Goal: Task Accomplishment & Management: Manage account settings

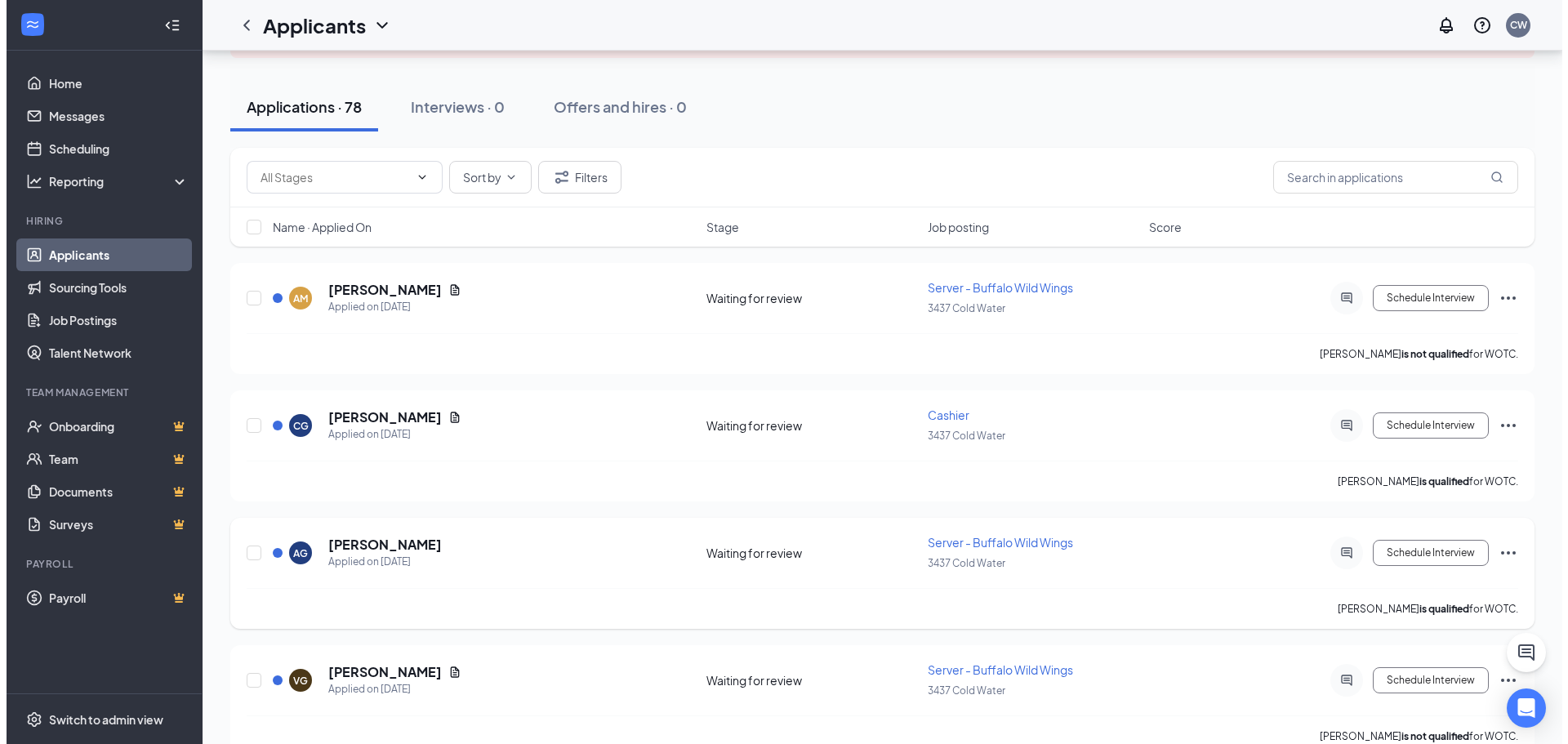
scroll to position [163, 0]
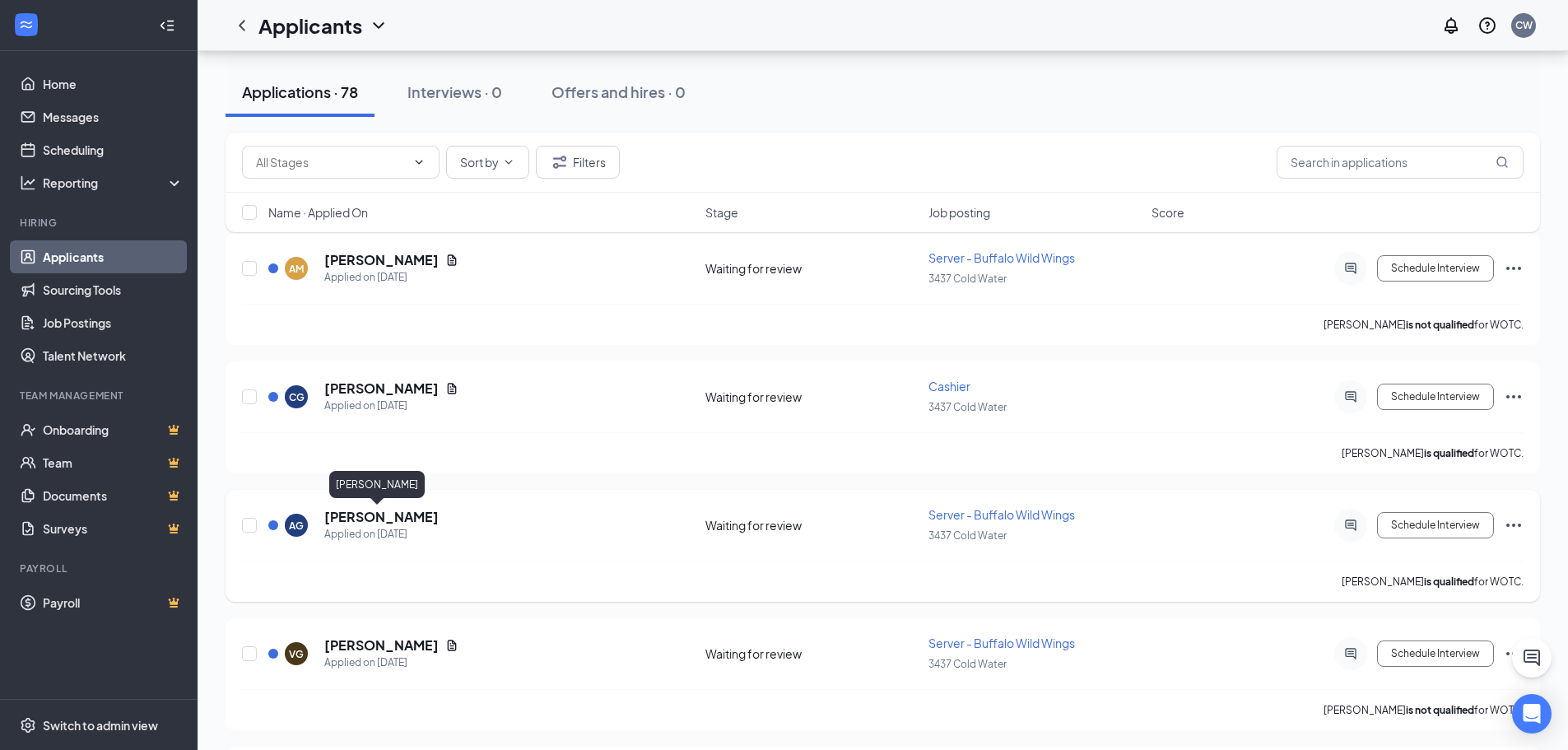
click at [393, 517] on h5 "[PERSON_NAME]" at bounding box center [381, 517] width 114 height 18
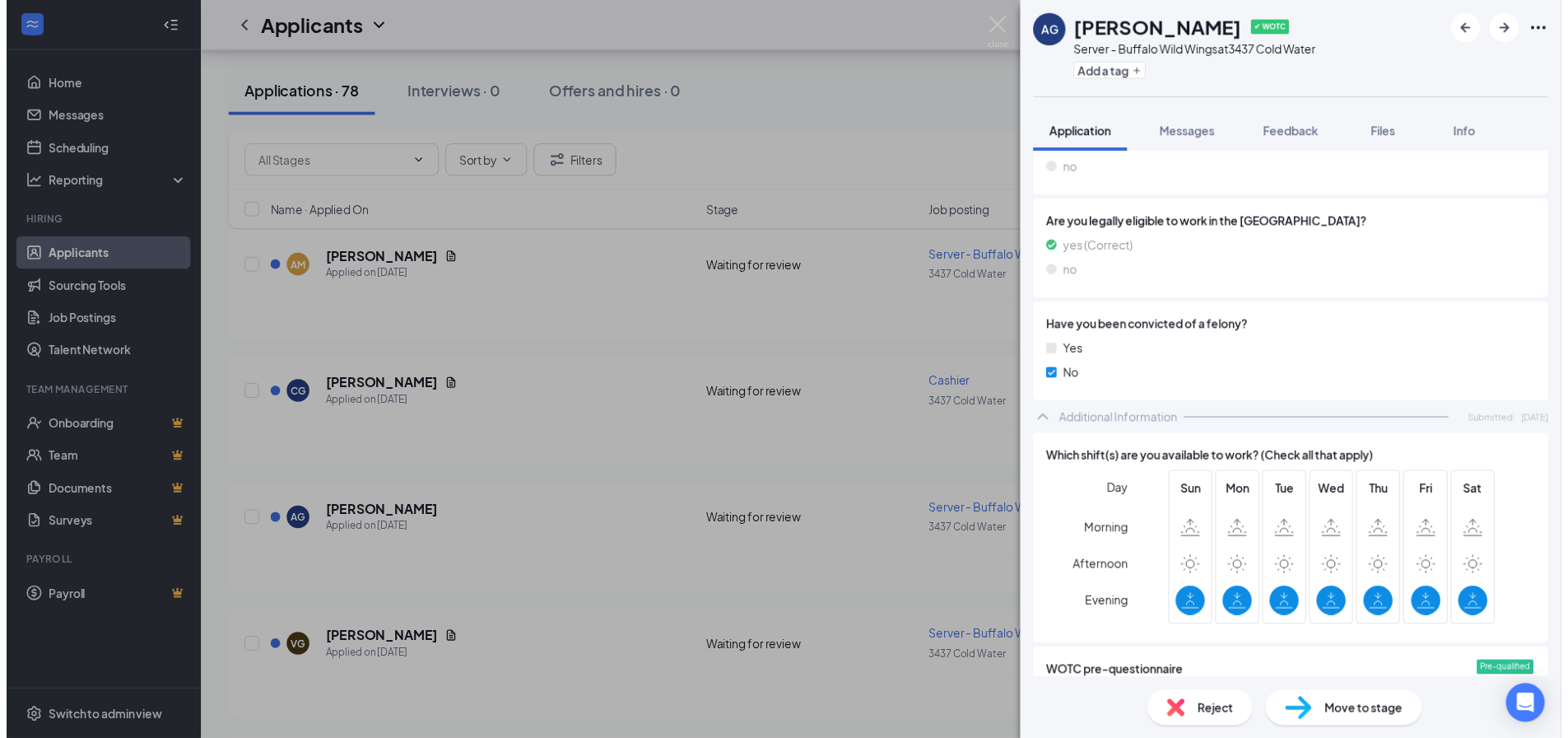
scroll to position [412, 0]
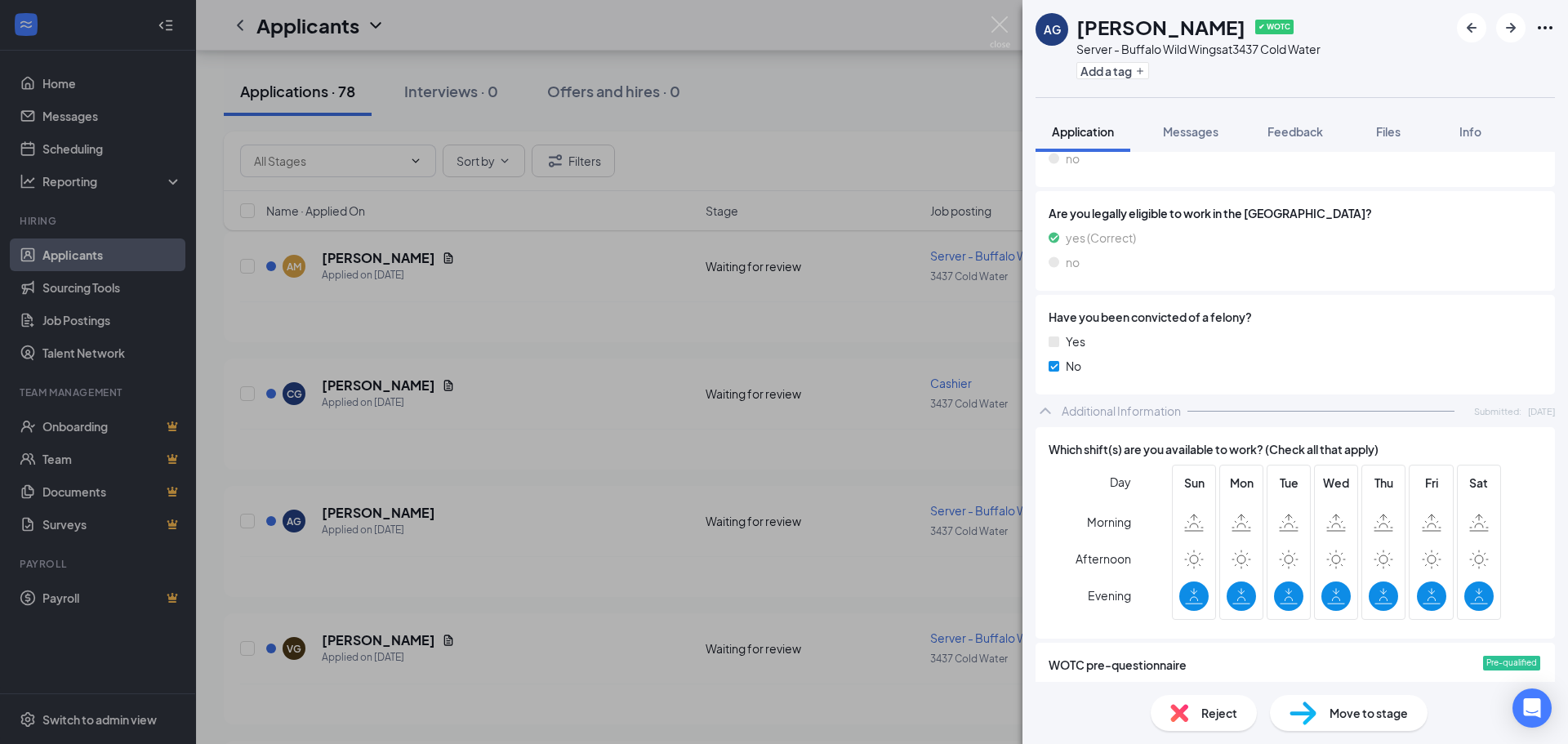
click at [483, 411] on div "AG [PERSON_NAME] ✔ WOTC Server - Buffalo Wild Wings at 3437 Cold Water Add a ta…" at bounding box center [784, 372] width 1568 height 744
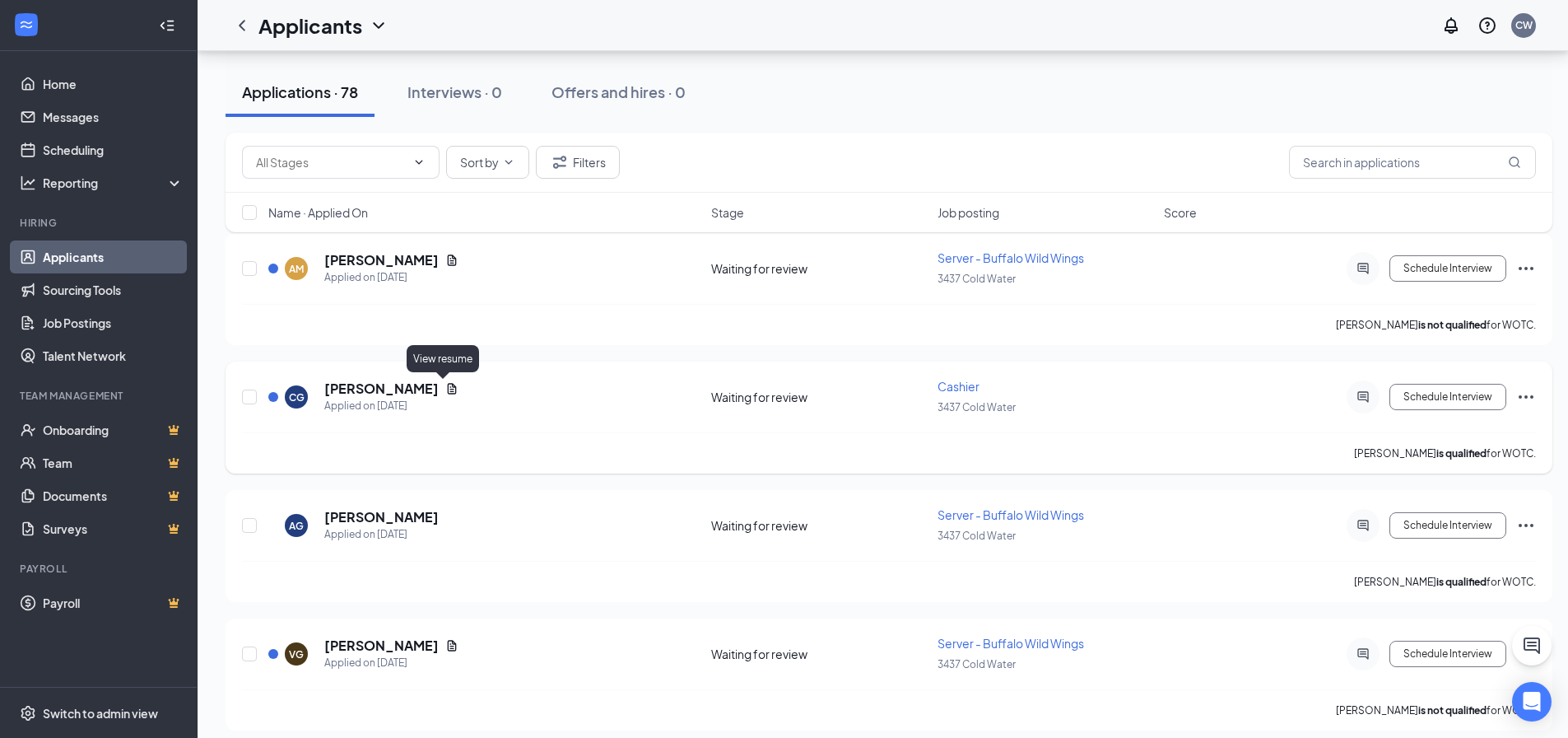
click at [448, 390] on icon "Document" at bounding box center [452, 389] width 9 height 11
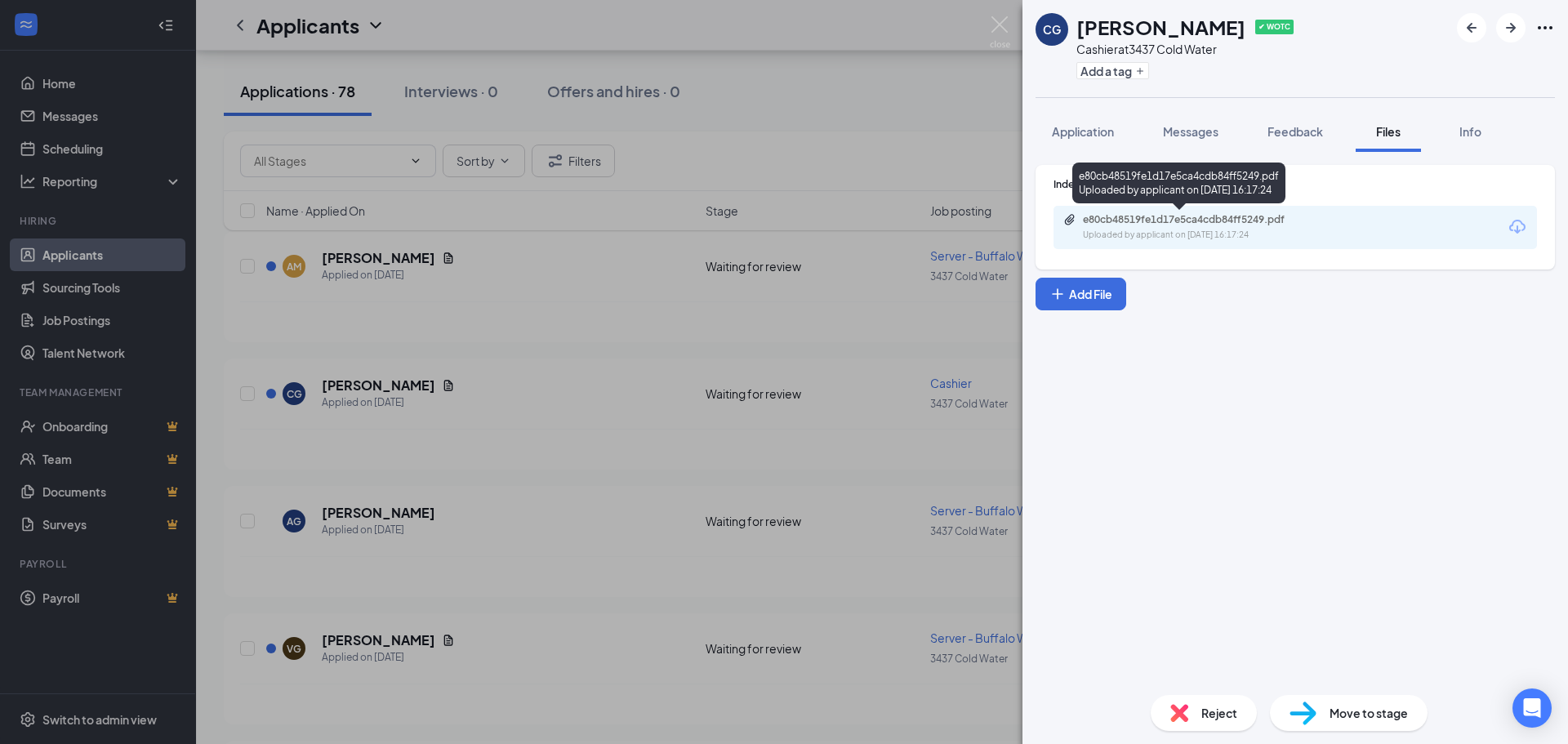
click at [1200, 218] on div "e80cb48519fe1d17e5ca4cdb84ff5249.pdf" at bounding box center [1197, 219] width 229 height 13
click at [615, 534] on div "CG Chazity Girdham ✔ WOTC Cashier at 3437 Cold Water Add a tag Application Mess…" at bounding box center [784, 372] width 1568 height 744
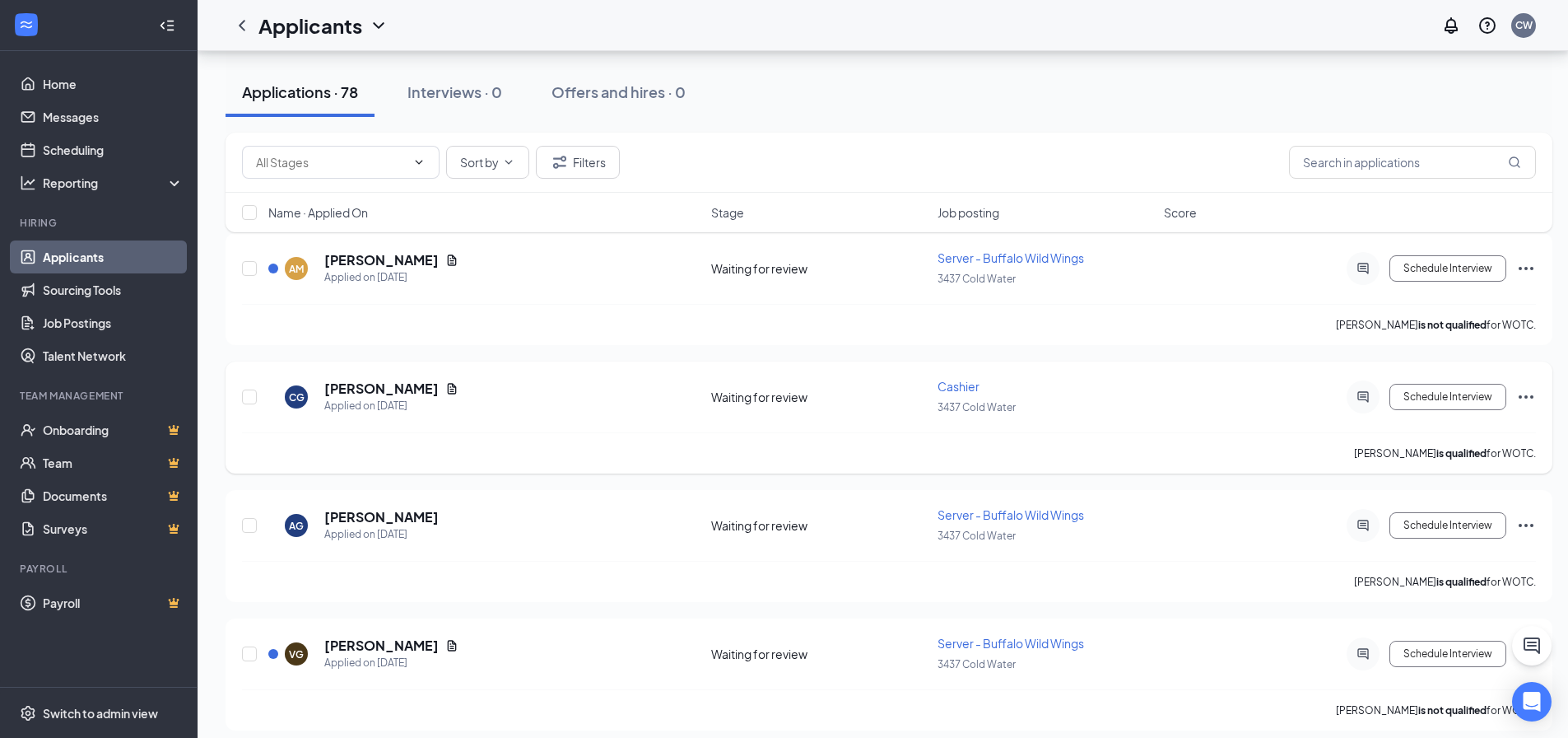
click at [1532, 394] on icon "Ellipses" at bounding box center [1527, 397] width 20 height 20
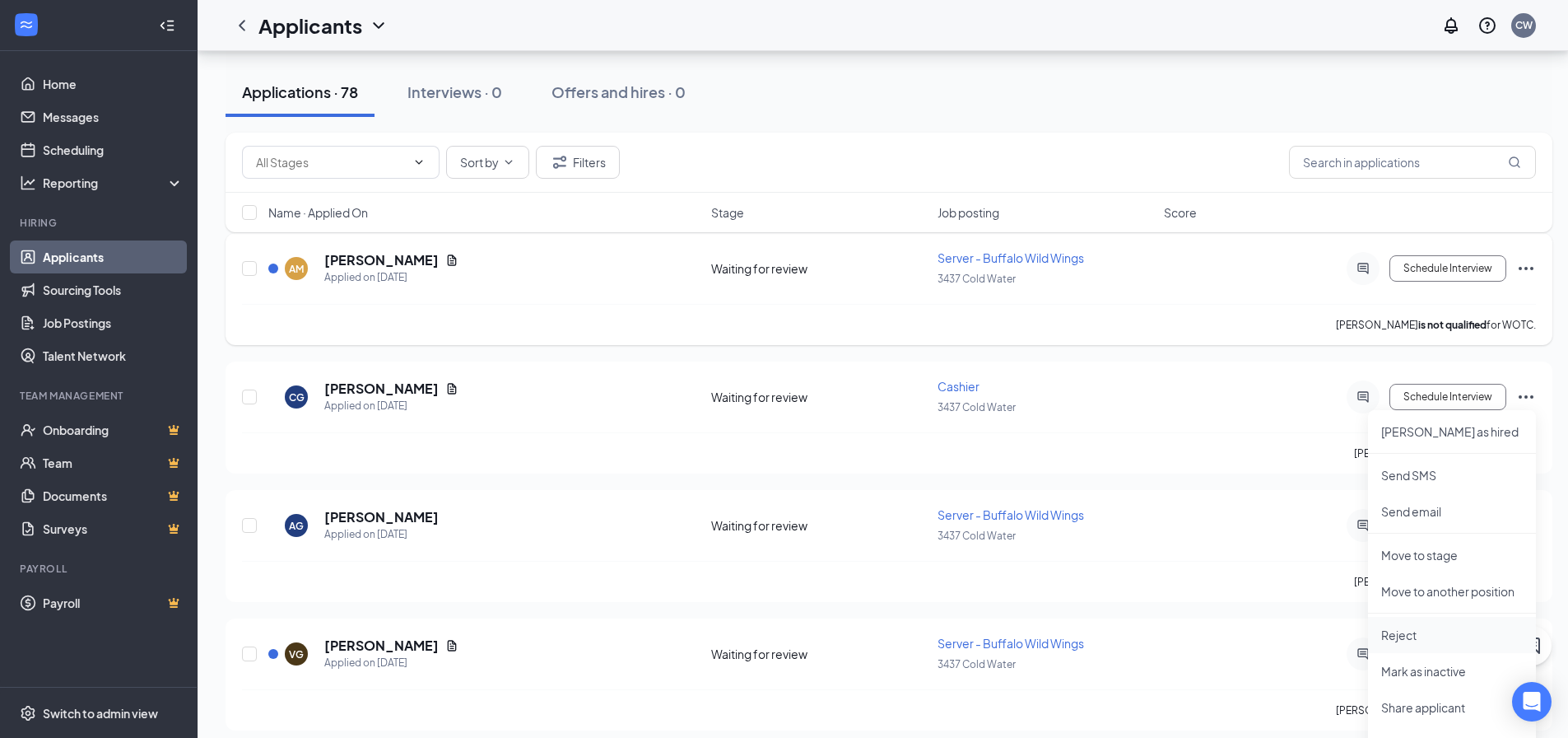
click at [1402, 632] on p "Reject" at bounding box center [1452, 635] width 142 height 16
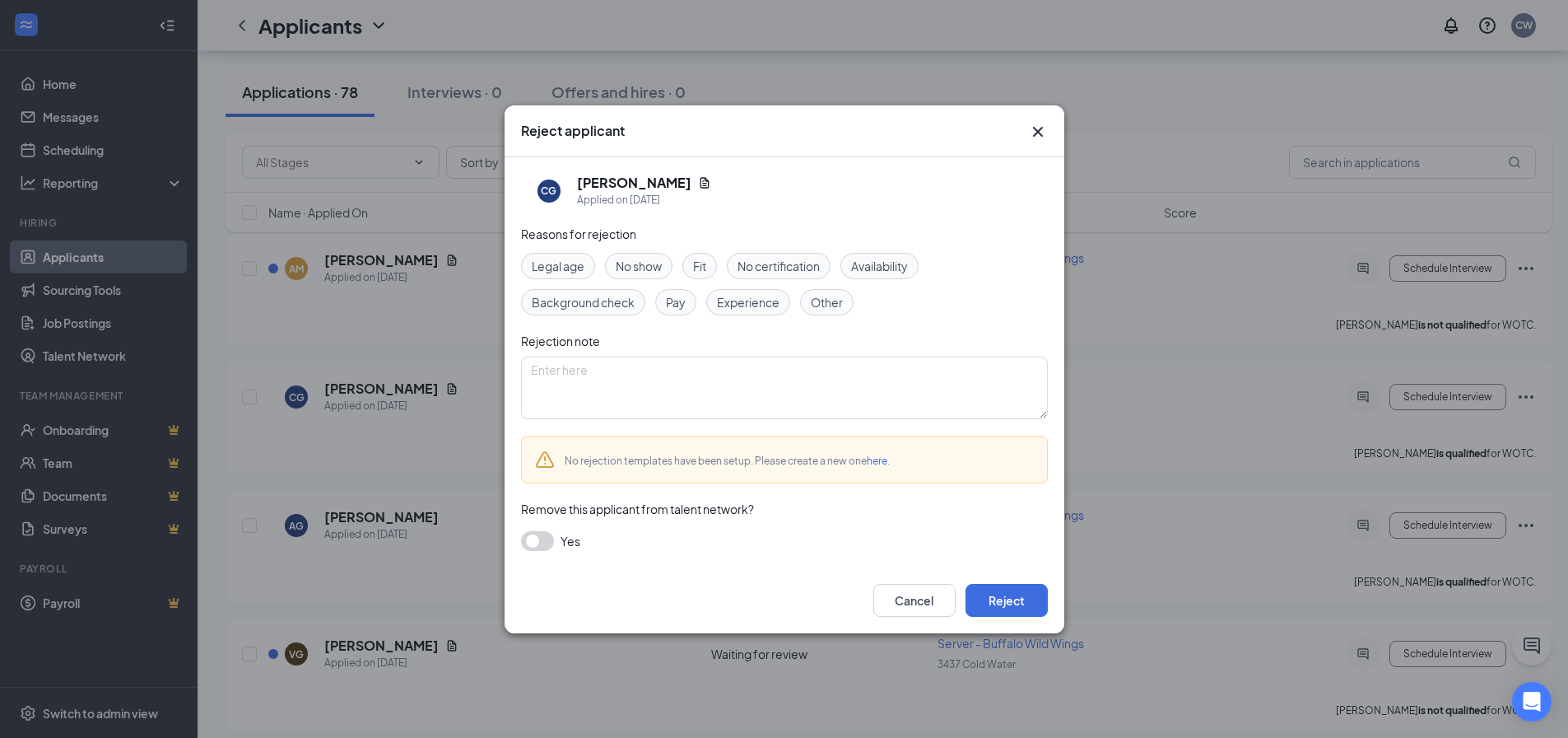
click at [1035, 130] on icon "Cross" at bounding box center [1038, 132] width 20 height 20
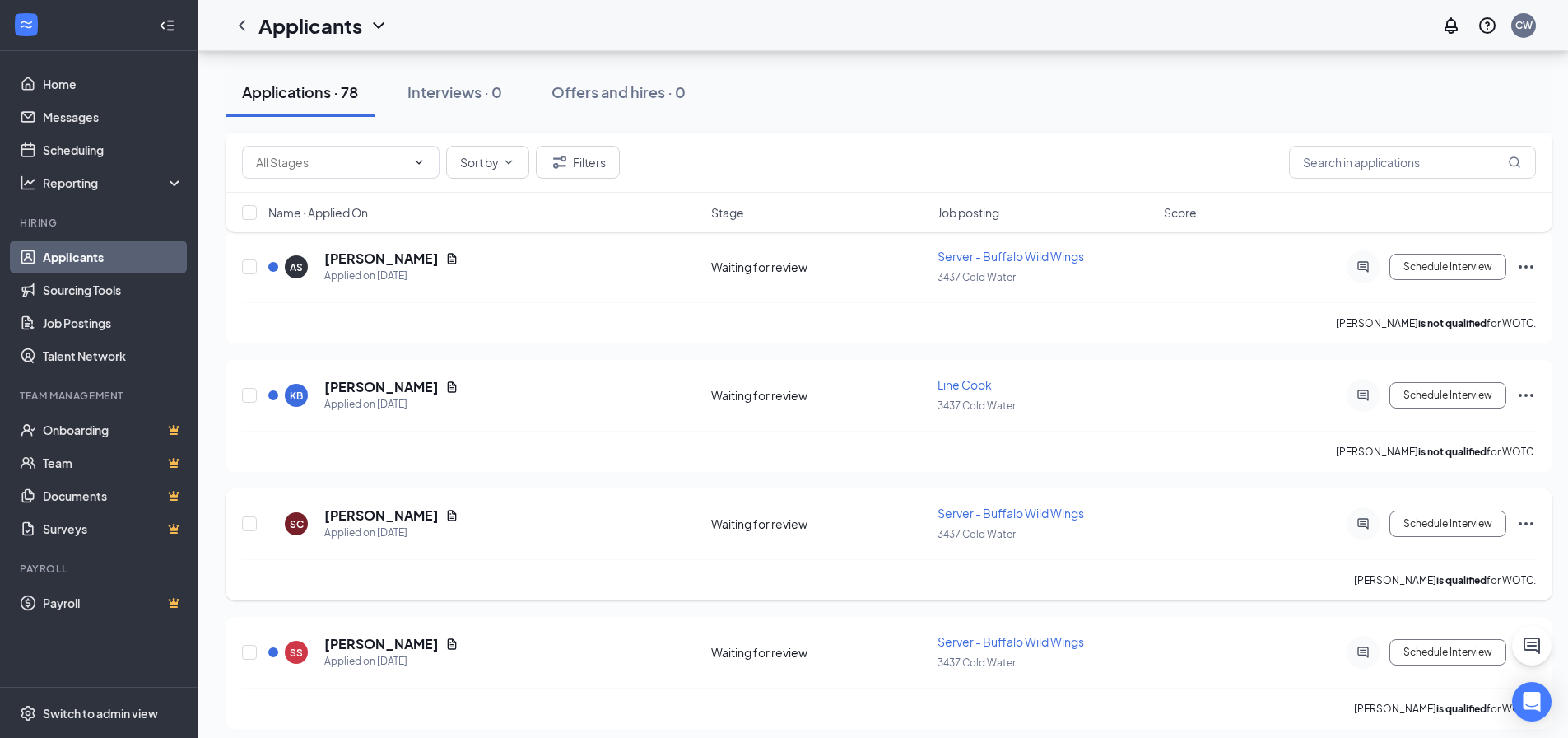
scroll to position [1565, 0]
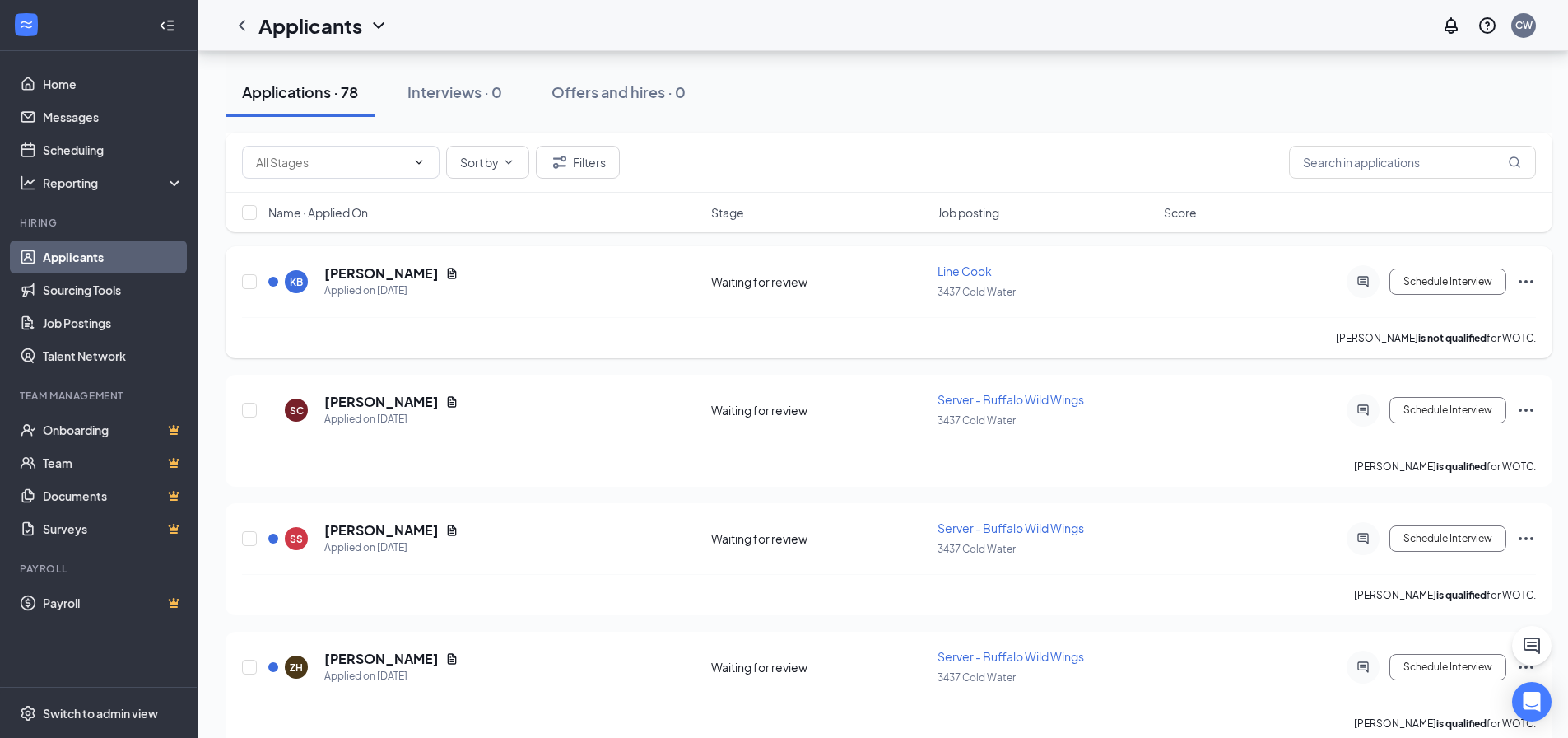
click at [1530, 277] on icon "Ellipses" at bounding box center [1527, 282] width 20 height 20
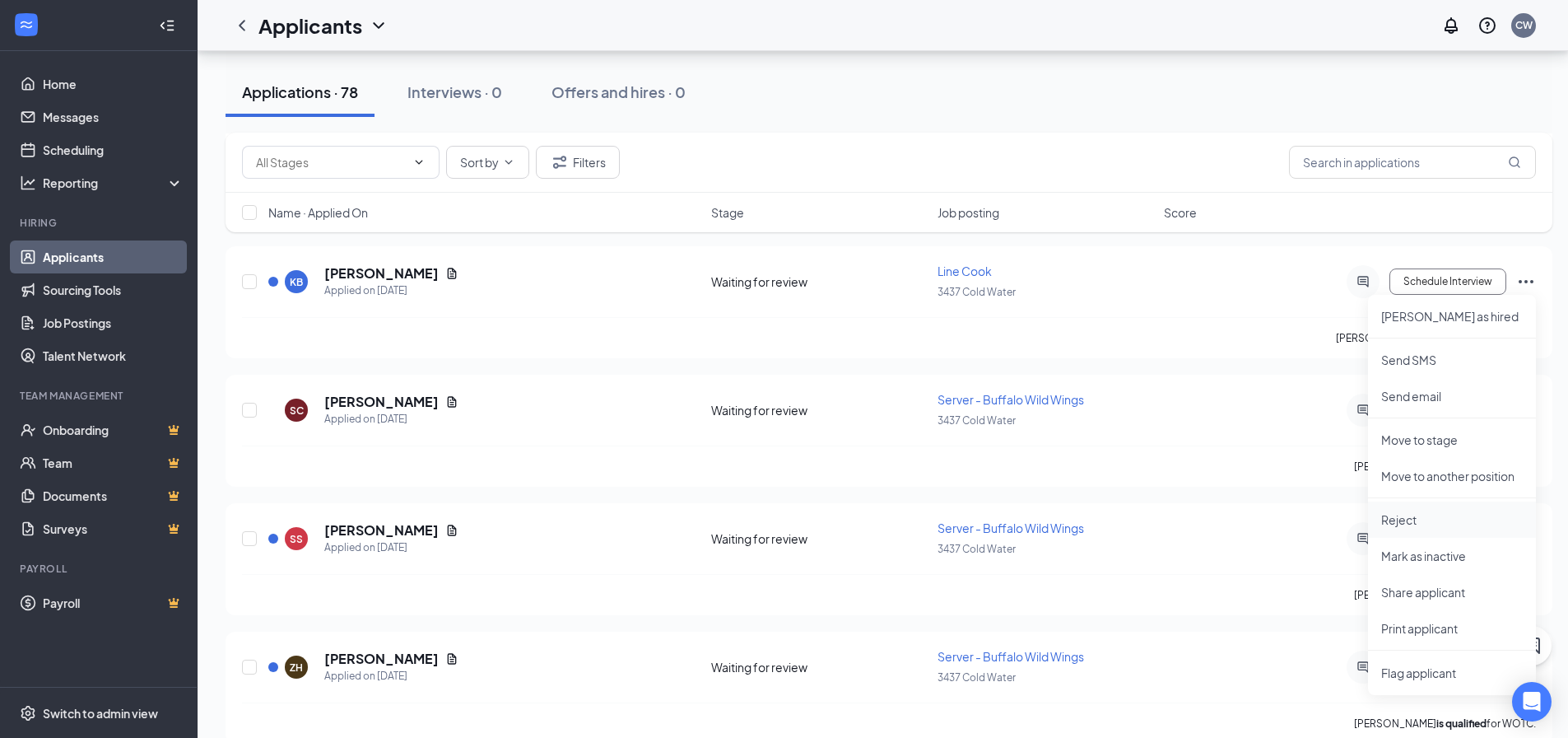
click at [1401, 519] on p "Reject" at bounding box center [1452, 520] width 142 height 16
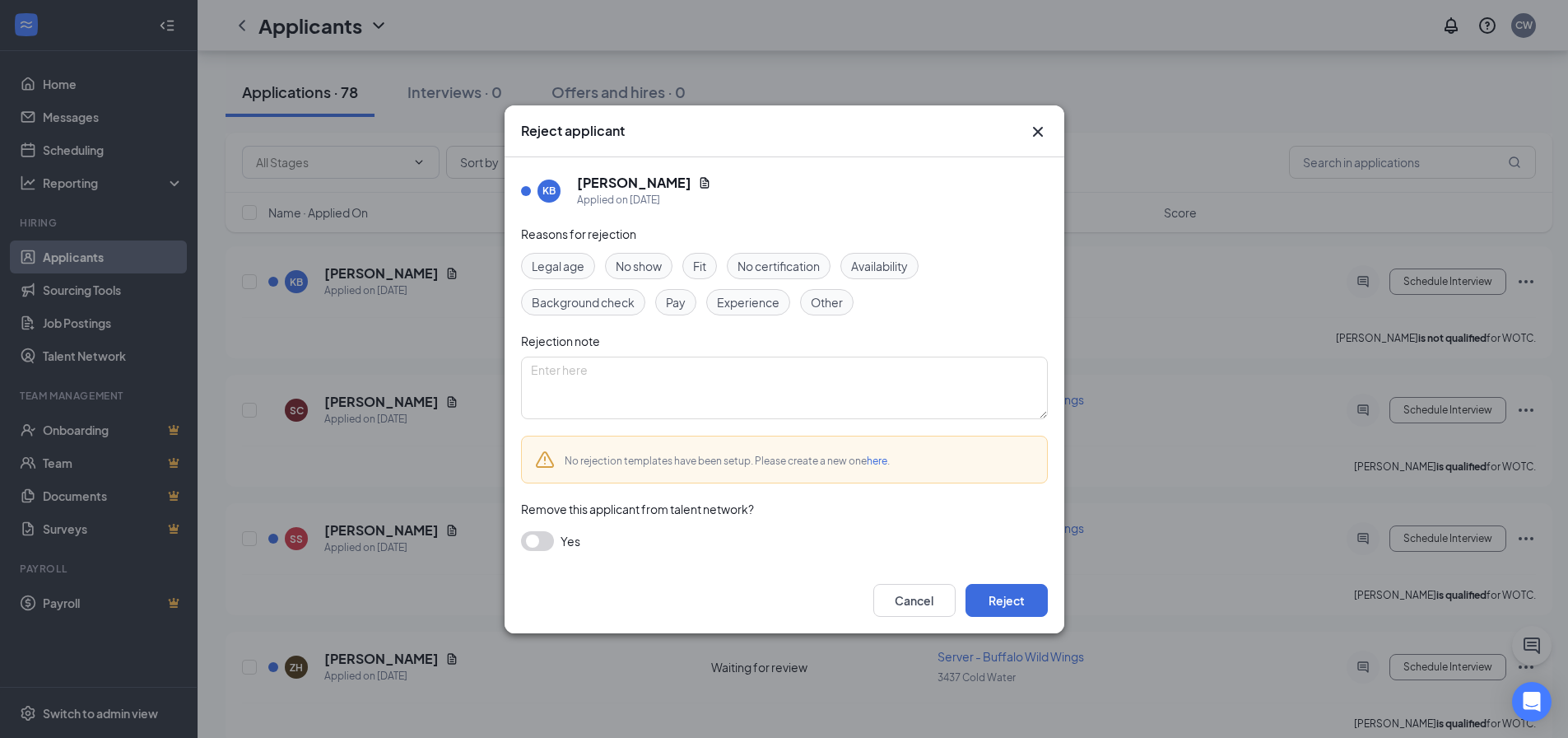
click at [702, 270] on span "Fit" at bounding box center [699, 266] width 13 height 18
click at [991, 602] on button "Reject" at bounding box center [1007, 600] width 83 height 33
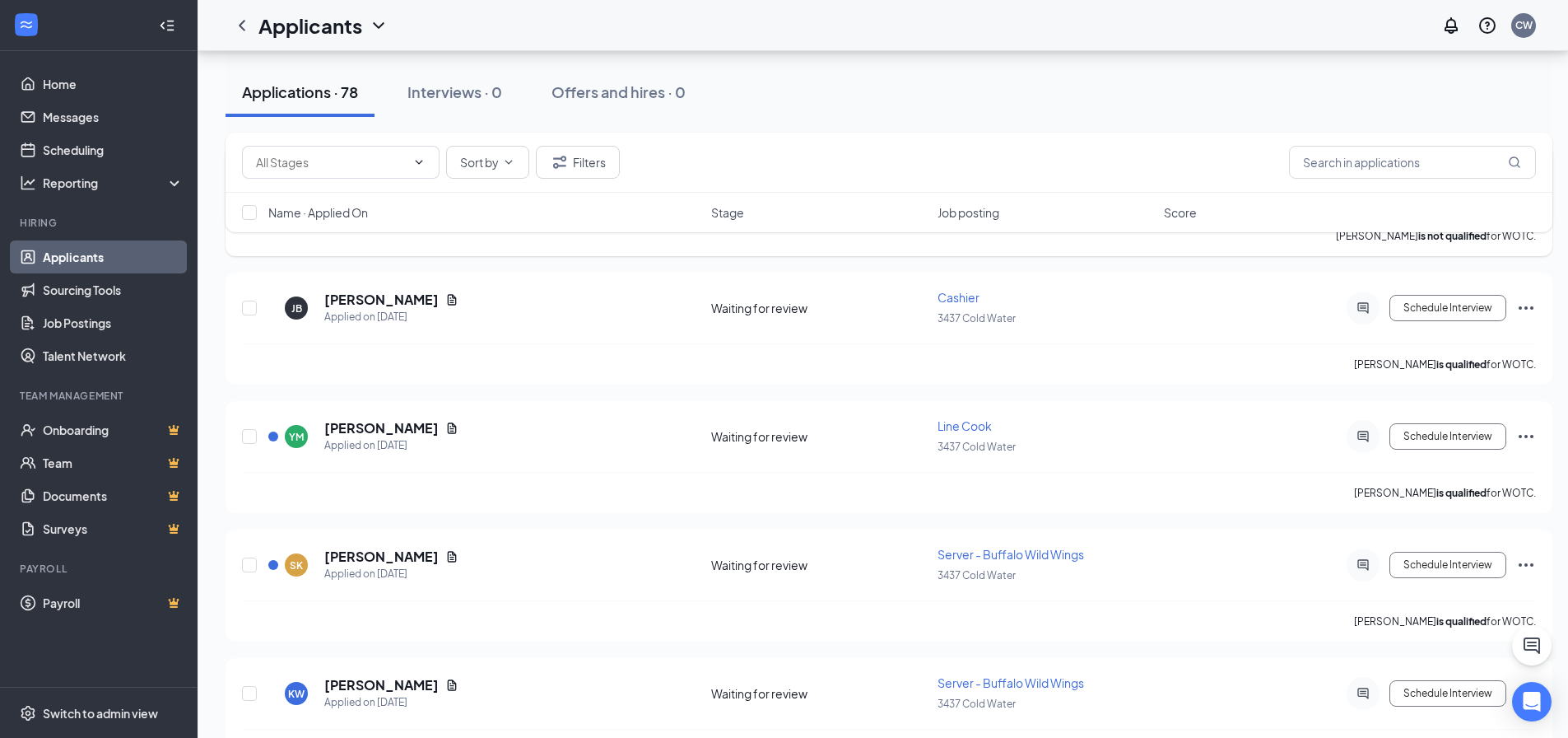
scroll to position [3624, 0]
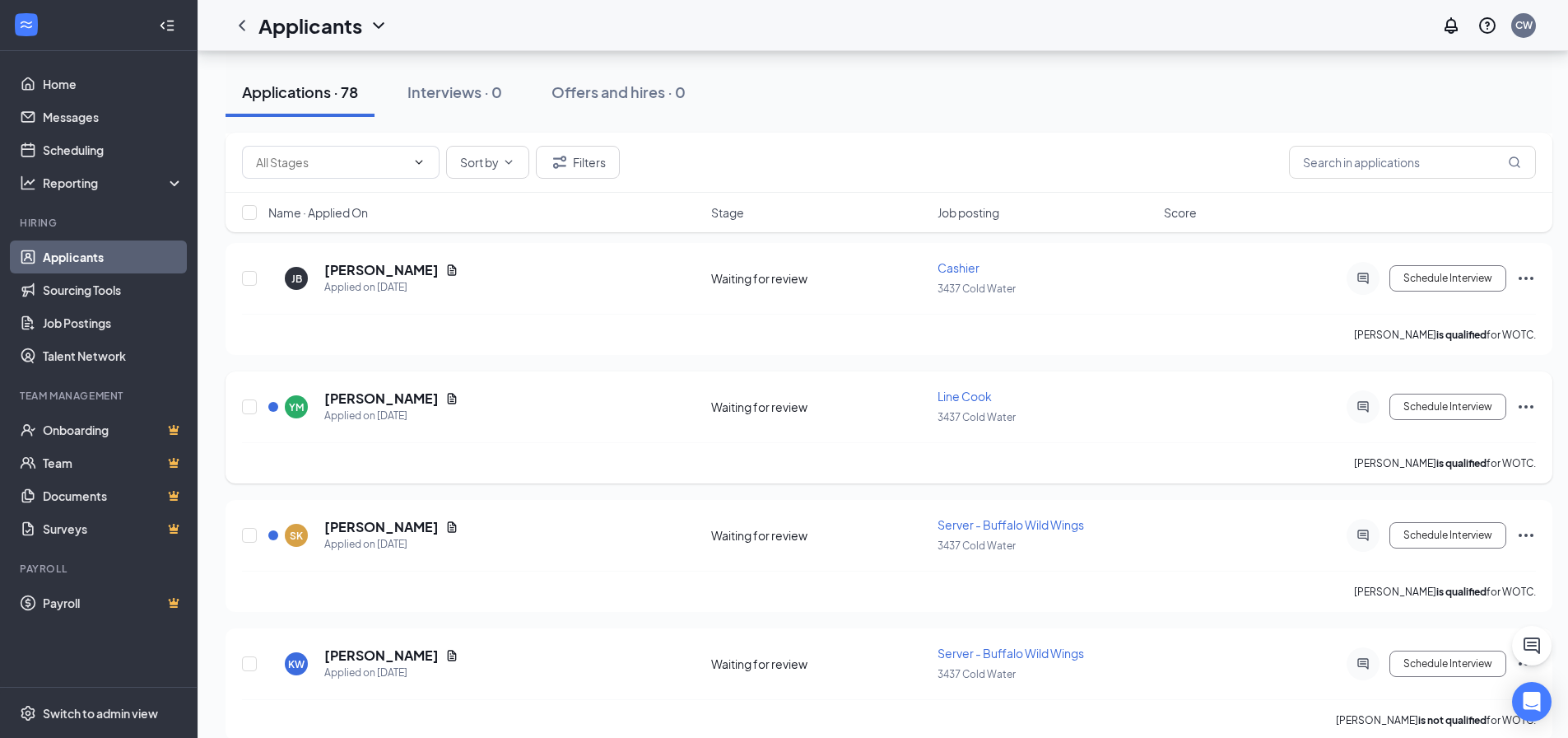
click at [1514, 405] on div "Schedule Interview" at bounding box center [1388, 407] width 296 height 33
click at [1535, 404] on icon "Ellipses" at bounding box center [1527, 407] width 20 height 20
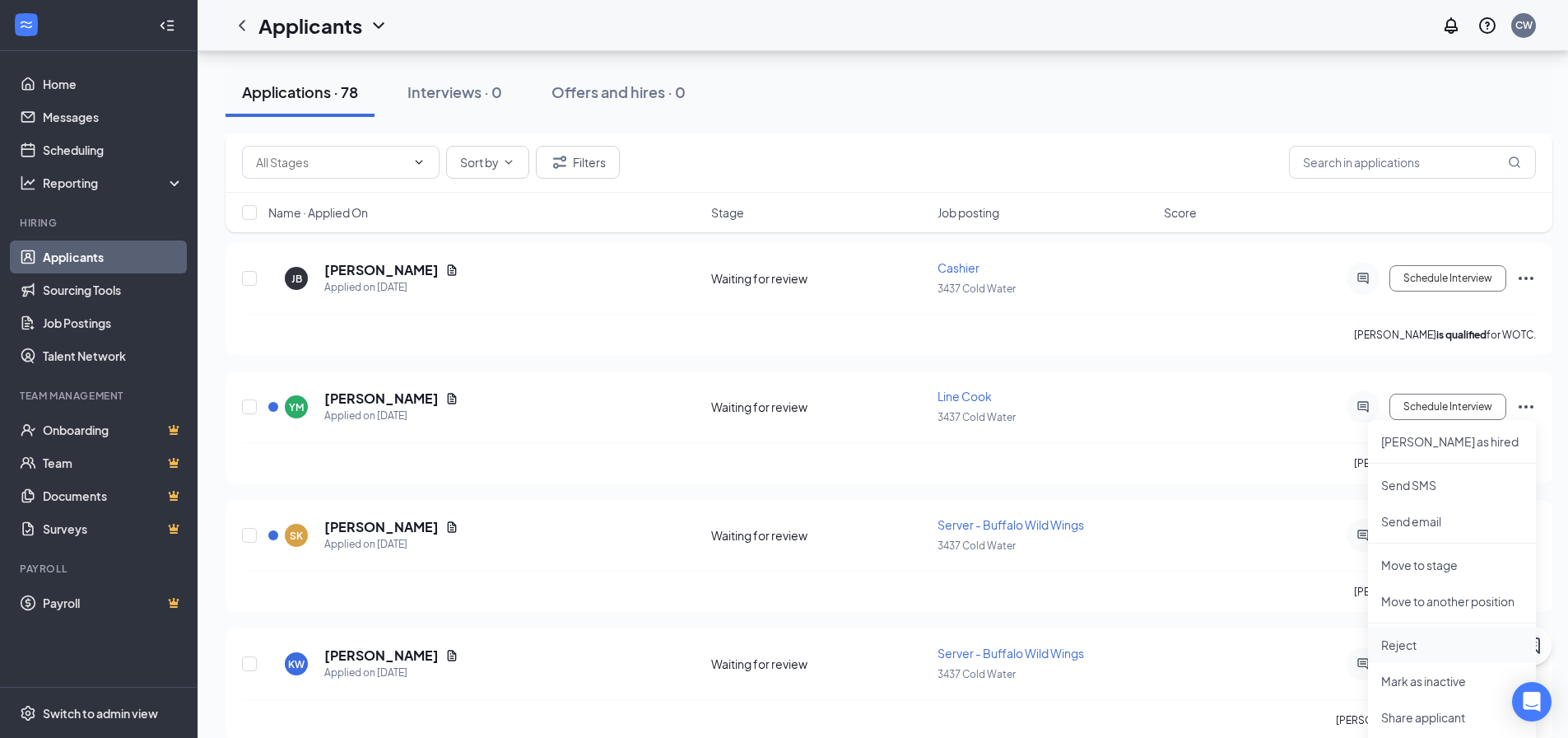
click at [1416, 647] on p "Reject" at bounding box center [1452, 645] width 142 height 16
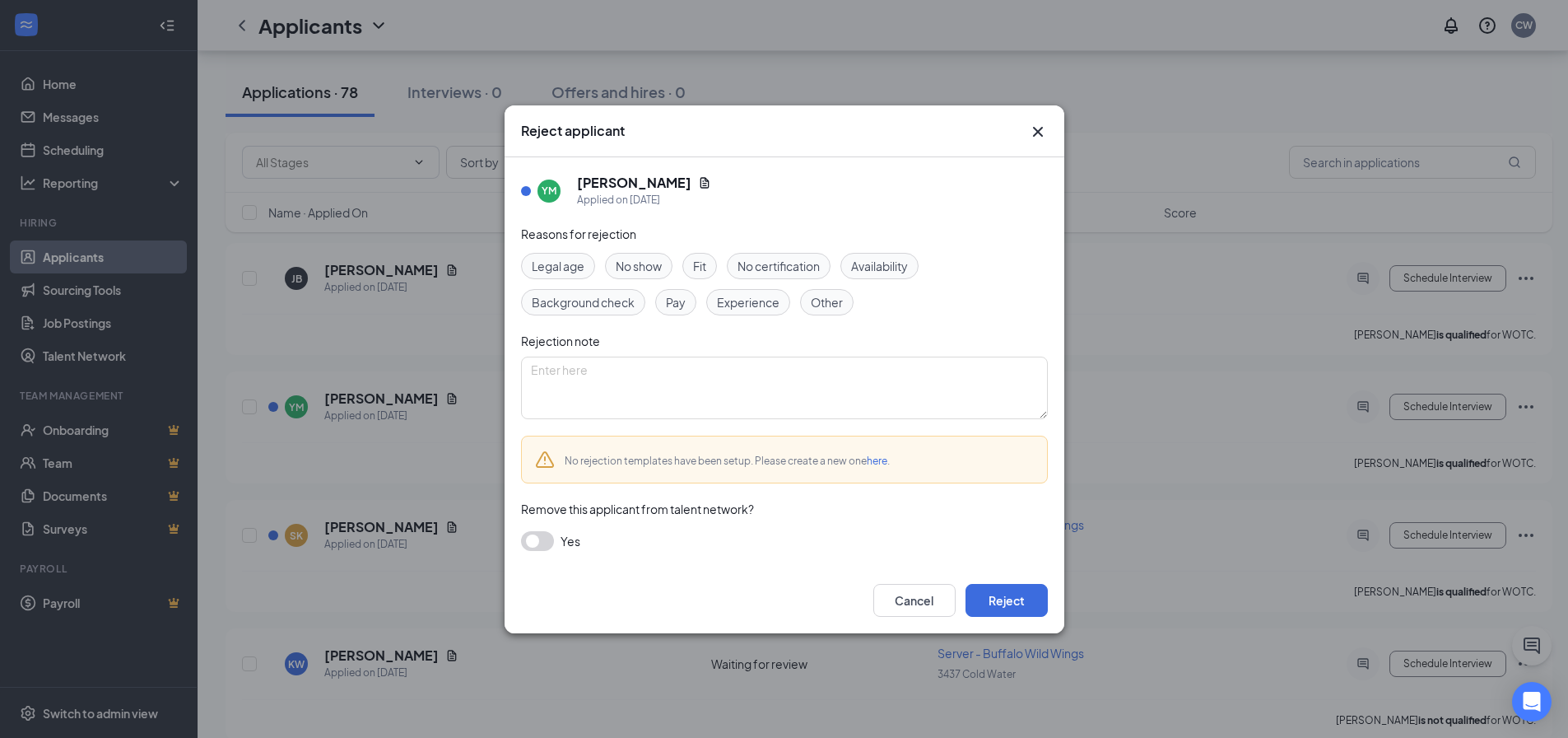
click at [828, 303] on span "Other" at bounding box center [827, 303] width 32 height 18
click at [1029, 601] on button "Reject" at bounding box center [1007, 600] width 83 height 33
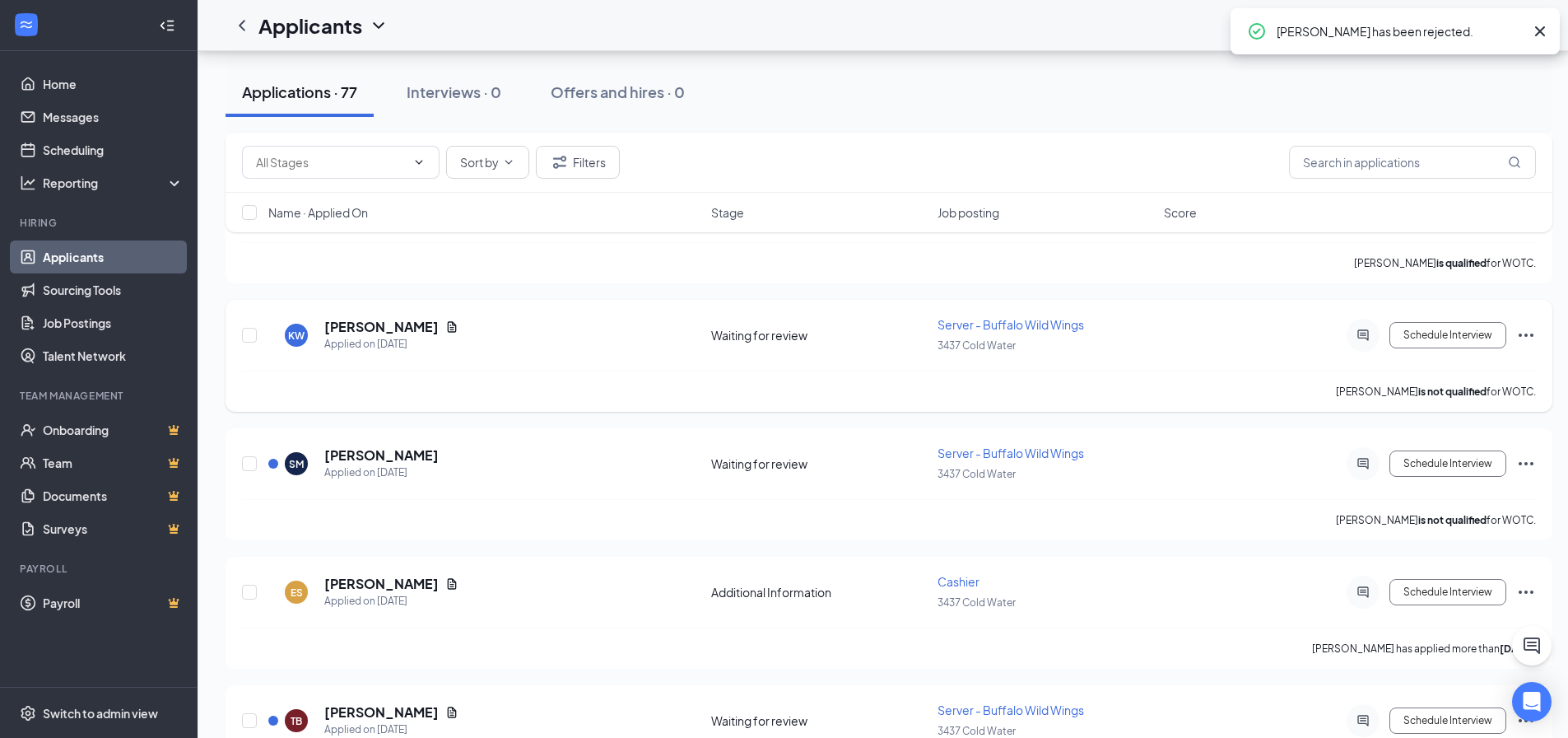
scroll to position [3953, 0]
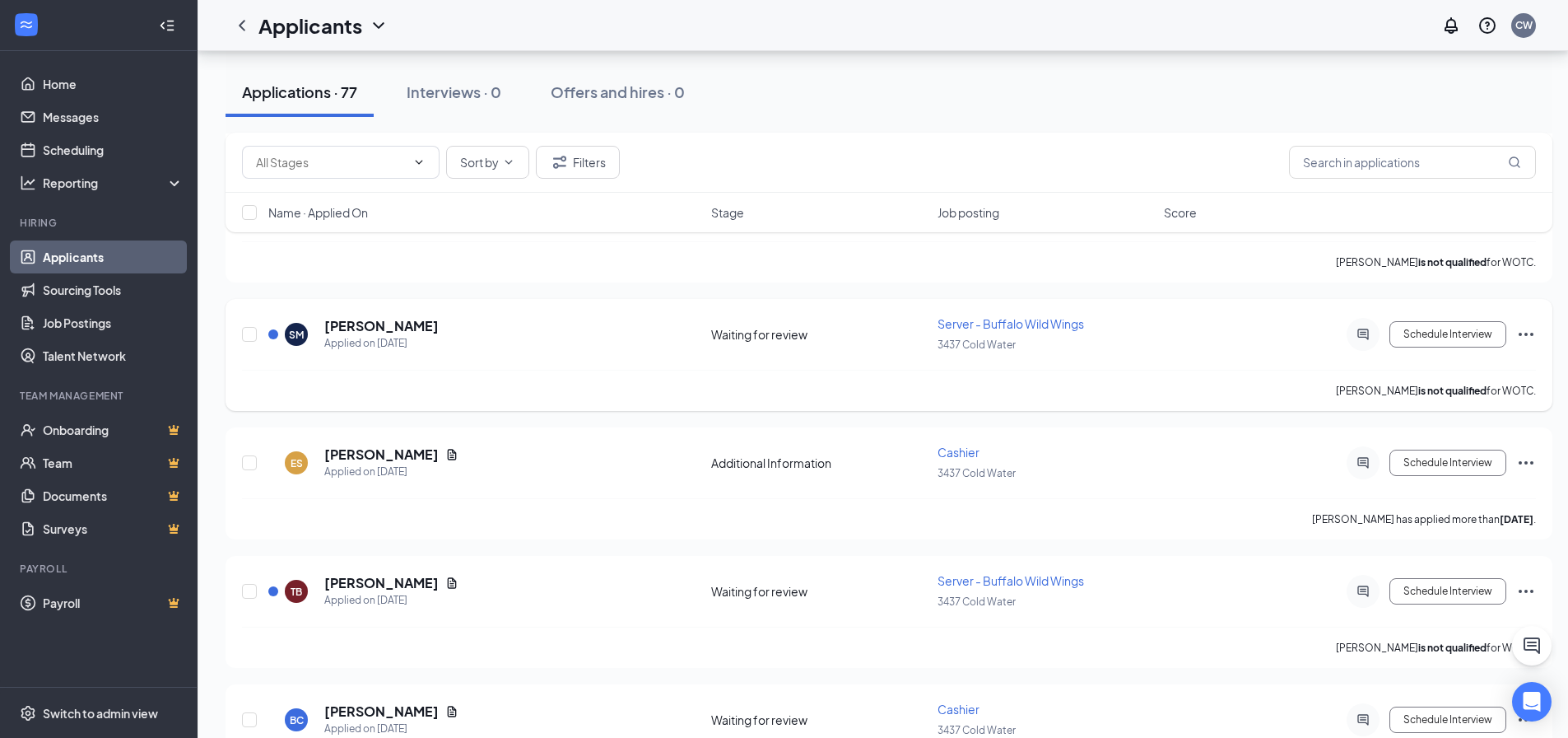
click at [1527, 332] on icon "Ellipses" at bounding box center [1527, 334] width 20 height 20
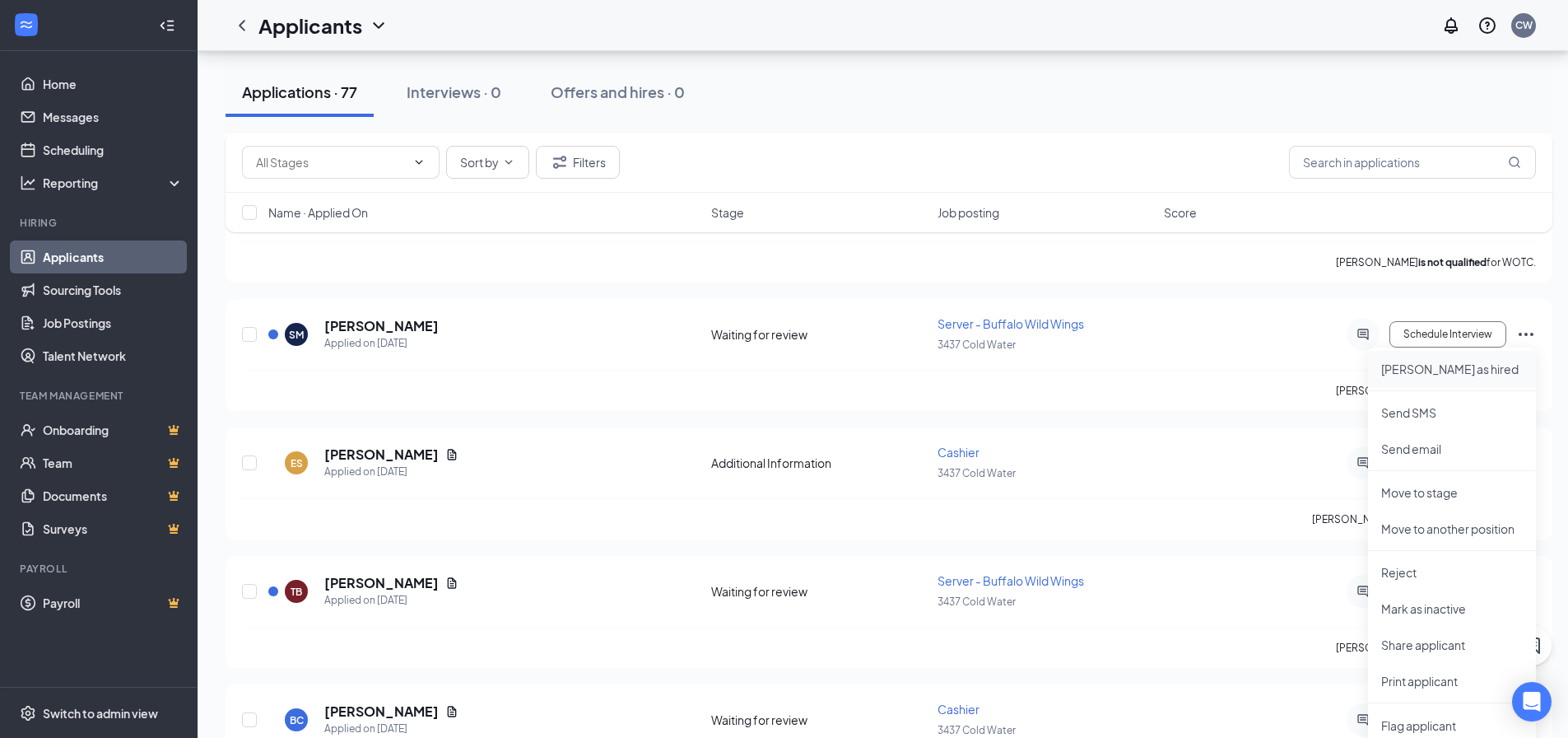
click at [1440, 372] on p "[PERSON_NAME] as hired" at bounding box center [1452, 369] width 142 height 16
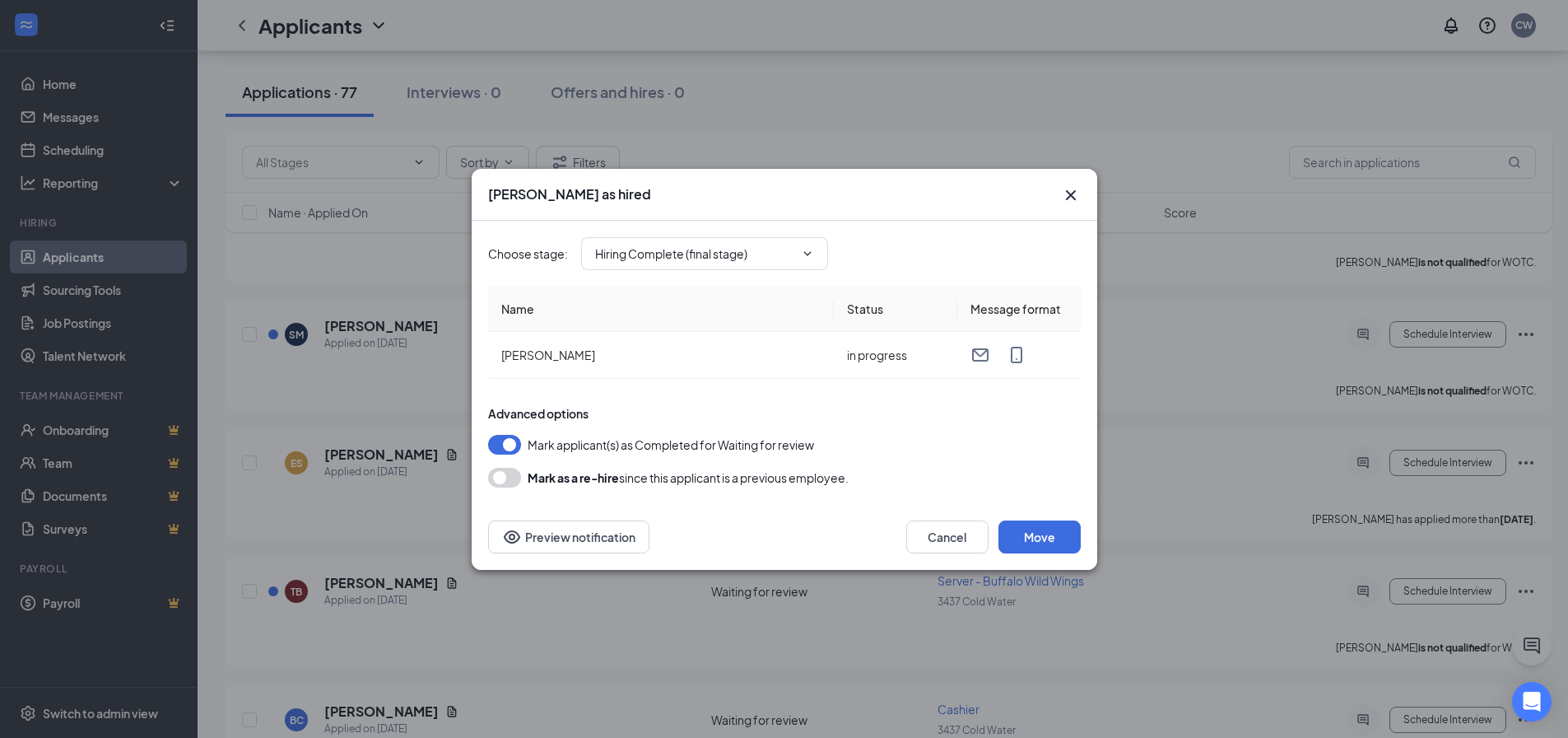
type input "Hiring Complete (final stage)"
click at [501, 481] on button "button" at bounding box center [504, 478] width 33 height 20
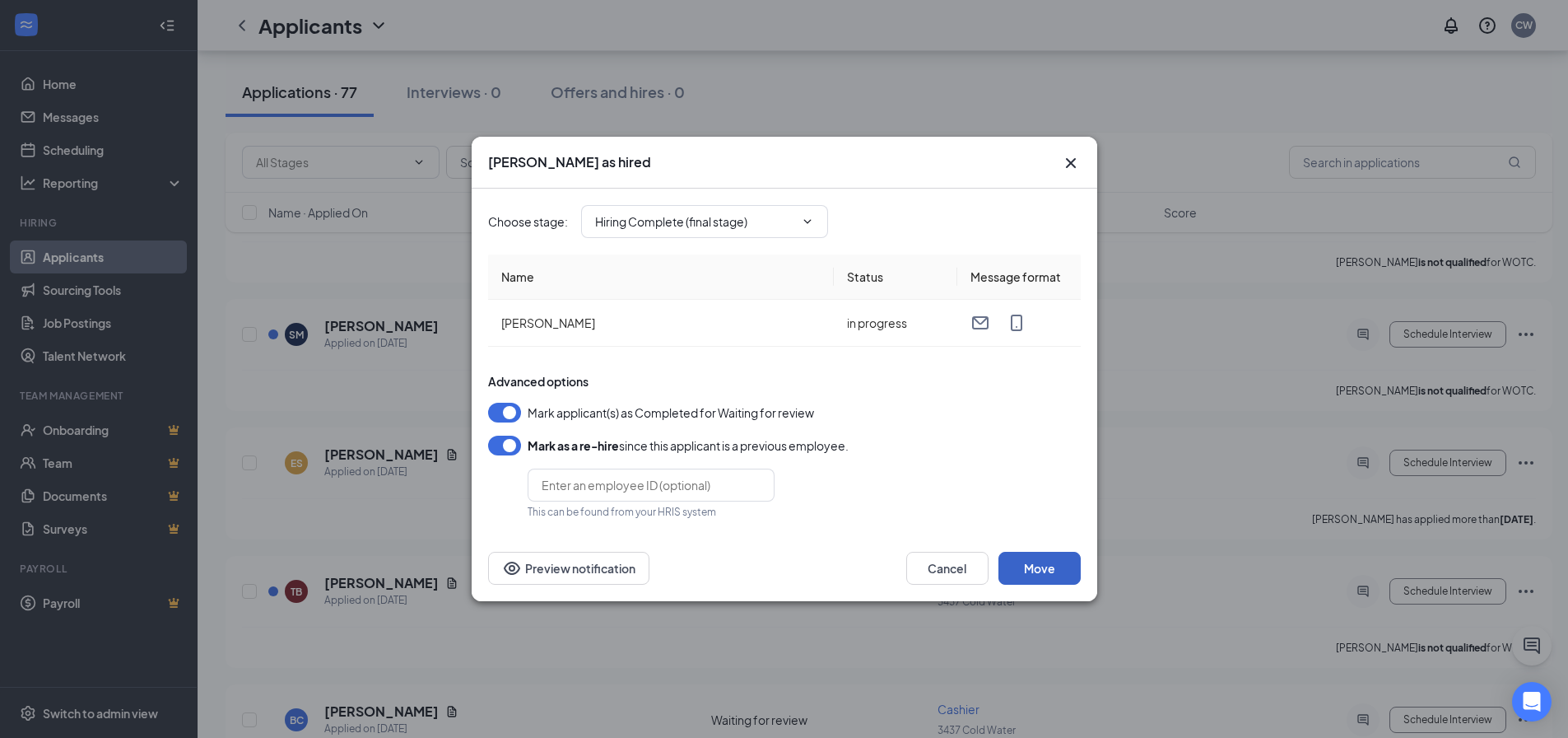
click at [1046, 572] on button "Move" at bounding box center [1040, 568] width 83 height 33
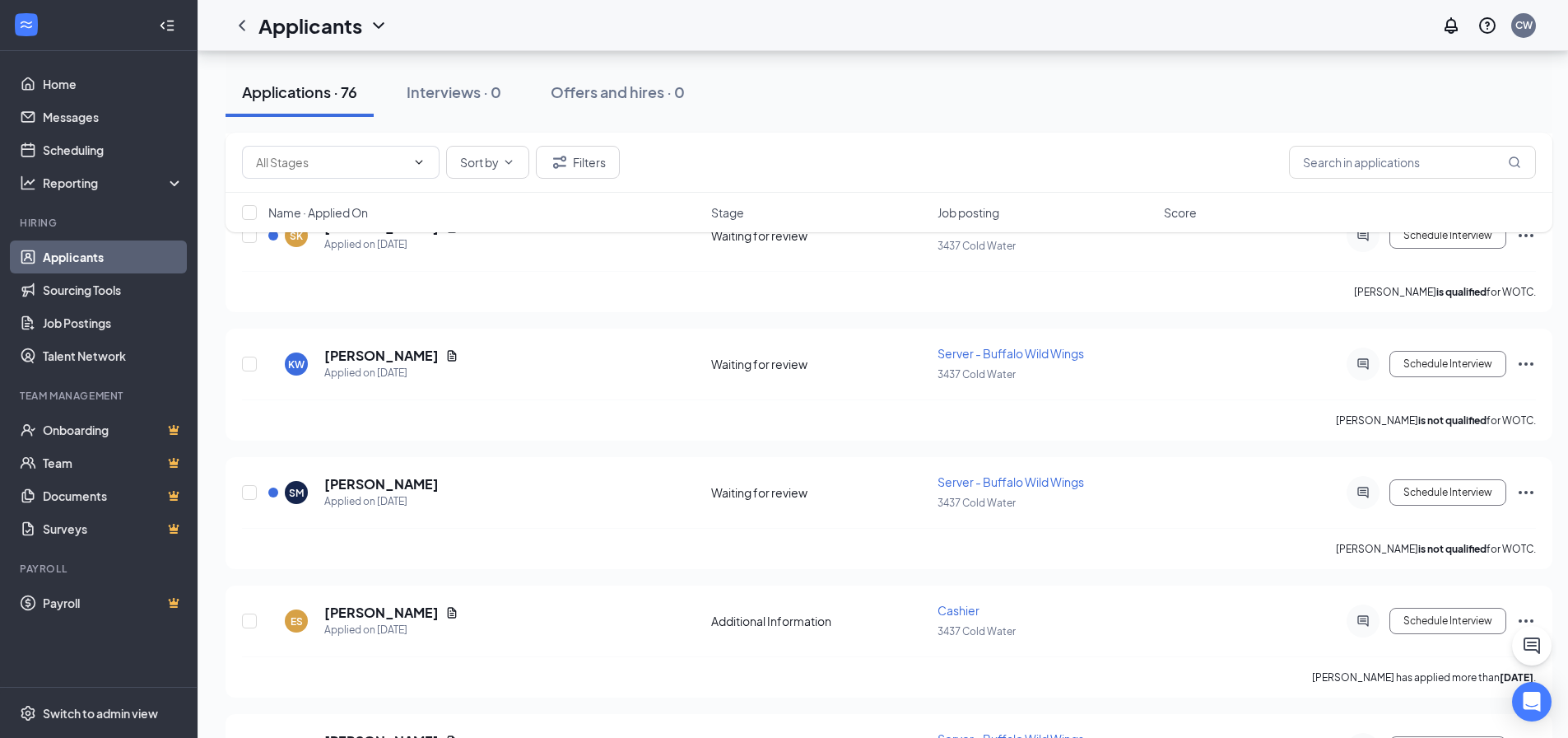
scroll to position [3788, 0]
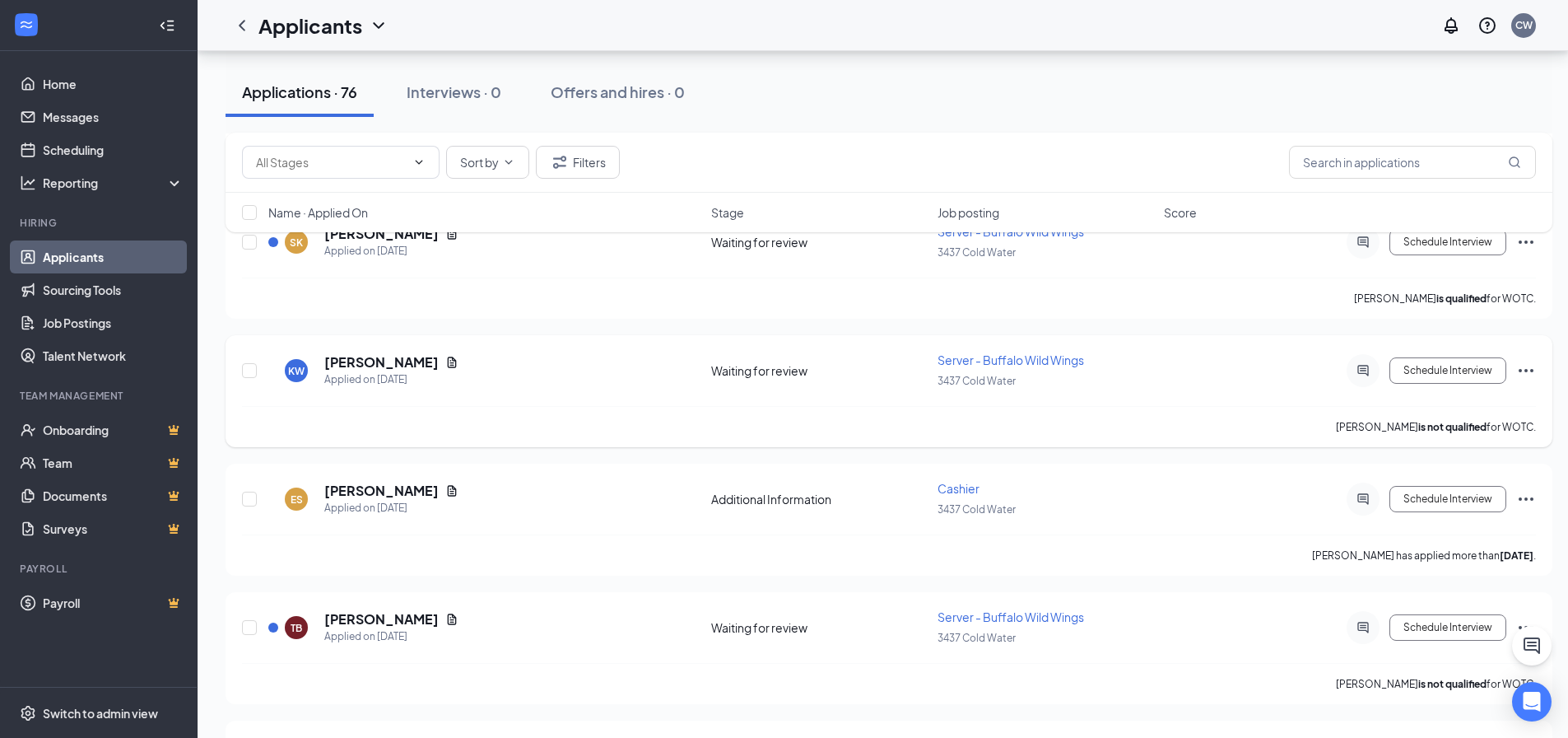
click at [1527, 367] on icon "Ellipses" at bounding box center [1527, 371] width 20 height 20
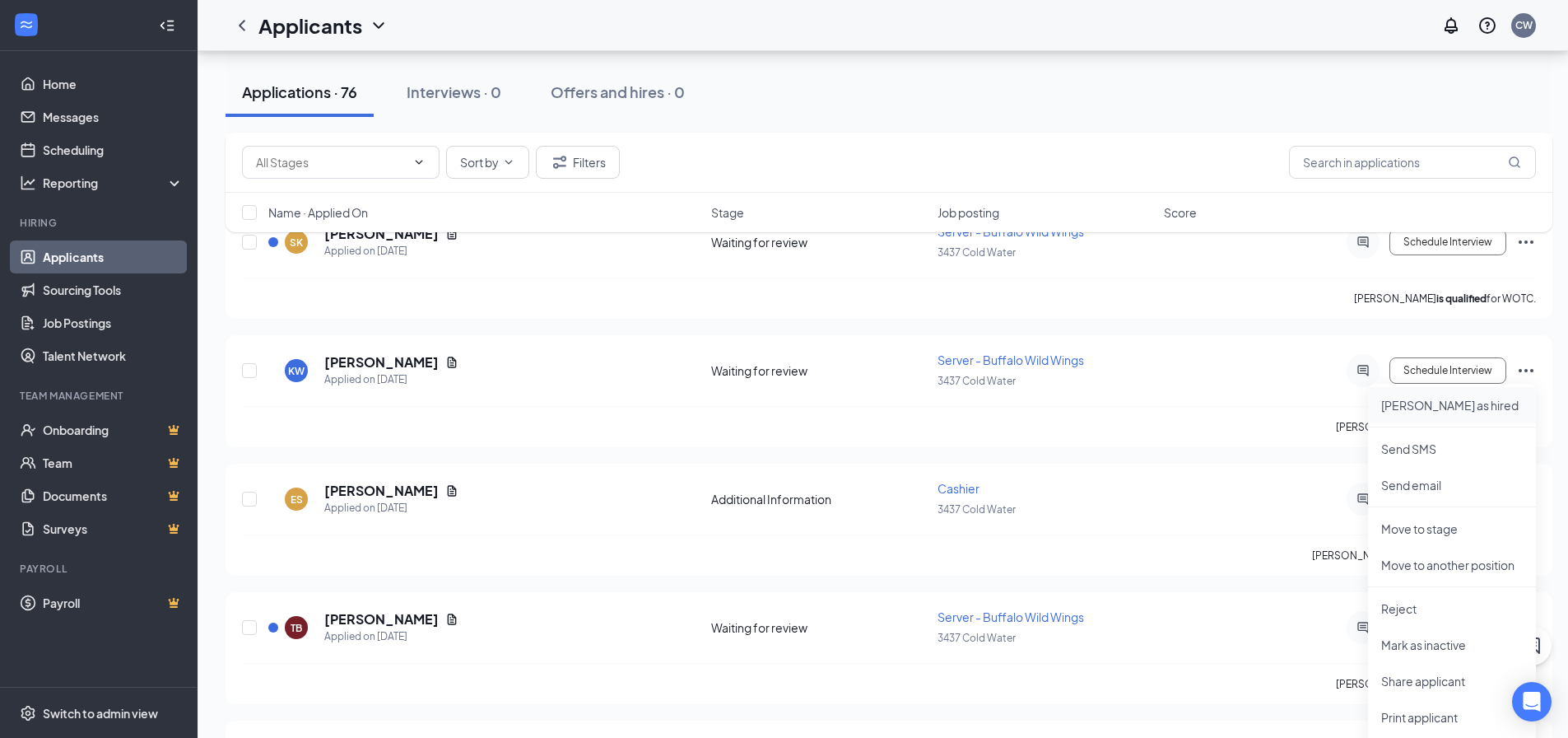
click at [1437, 414] on li "[PERSON_NAME] as hired" at bounding box center [1451, 405] width 168 height 36
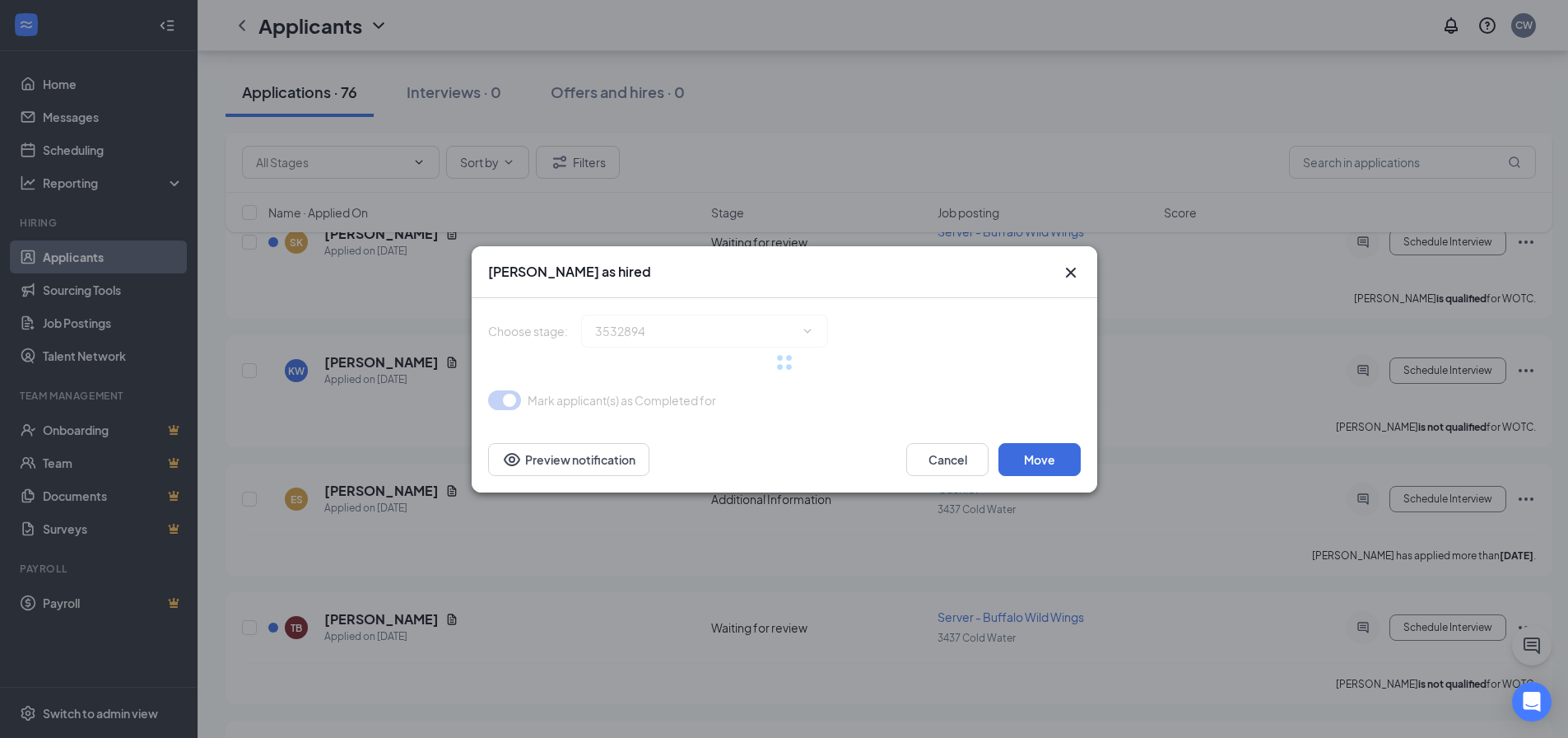
type input "Hiring Complete (final stage)"
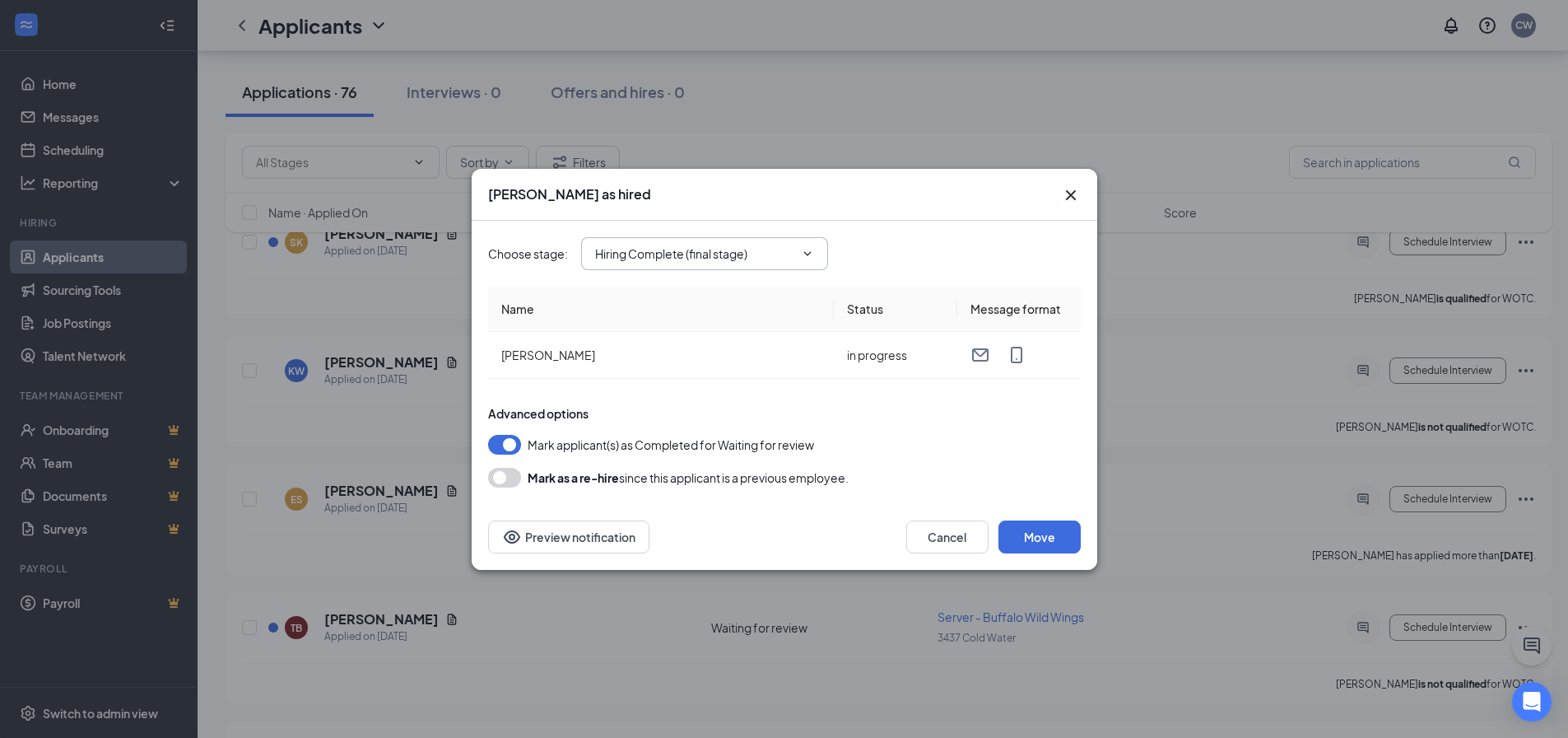
click at [810, 249] on icon "ChevronDown" at bounding box center [807, 253] width 13 height 13
click at [761, 277] on div "Hiring Complete (final stage)" at bounding box center [686, 285] width 153 height 18
click at [1048, 535] on button "Move" at bounding box center [1040, 537] width 83 height 33
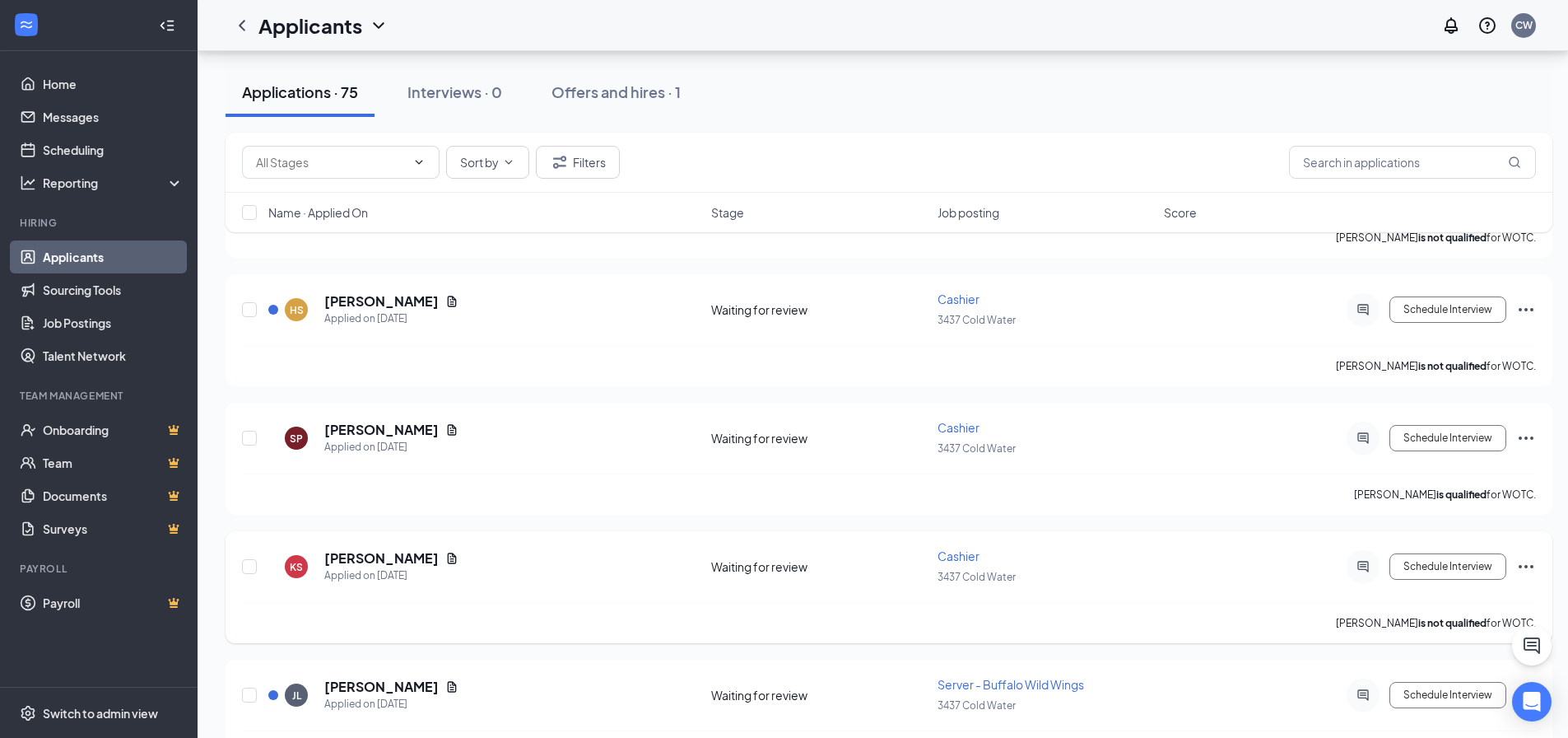
scroll to position [4859, 0]
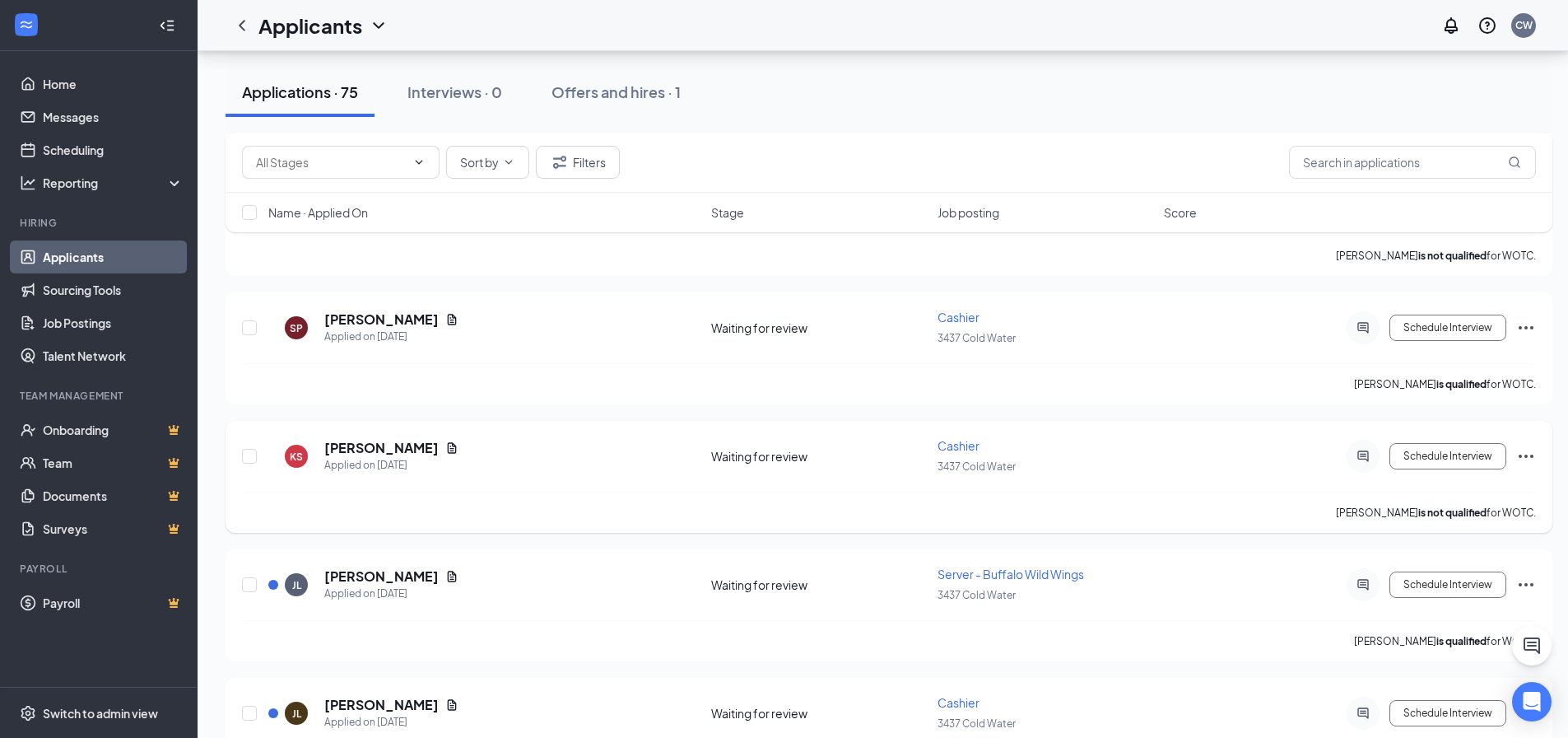
click at [1529, 455] on icon "Ellipses" at bounding box center [1527, 456] width 20 height 20
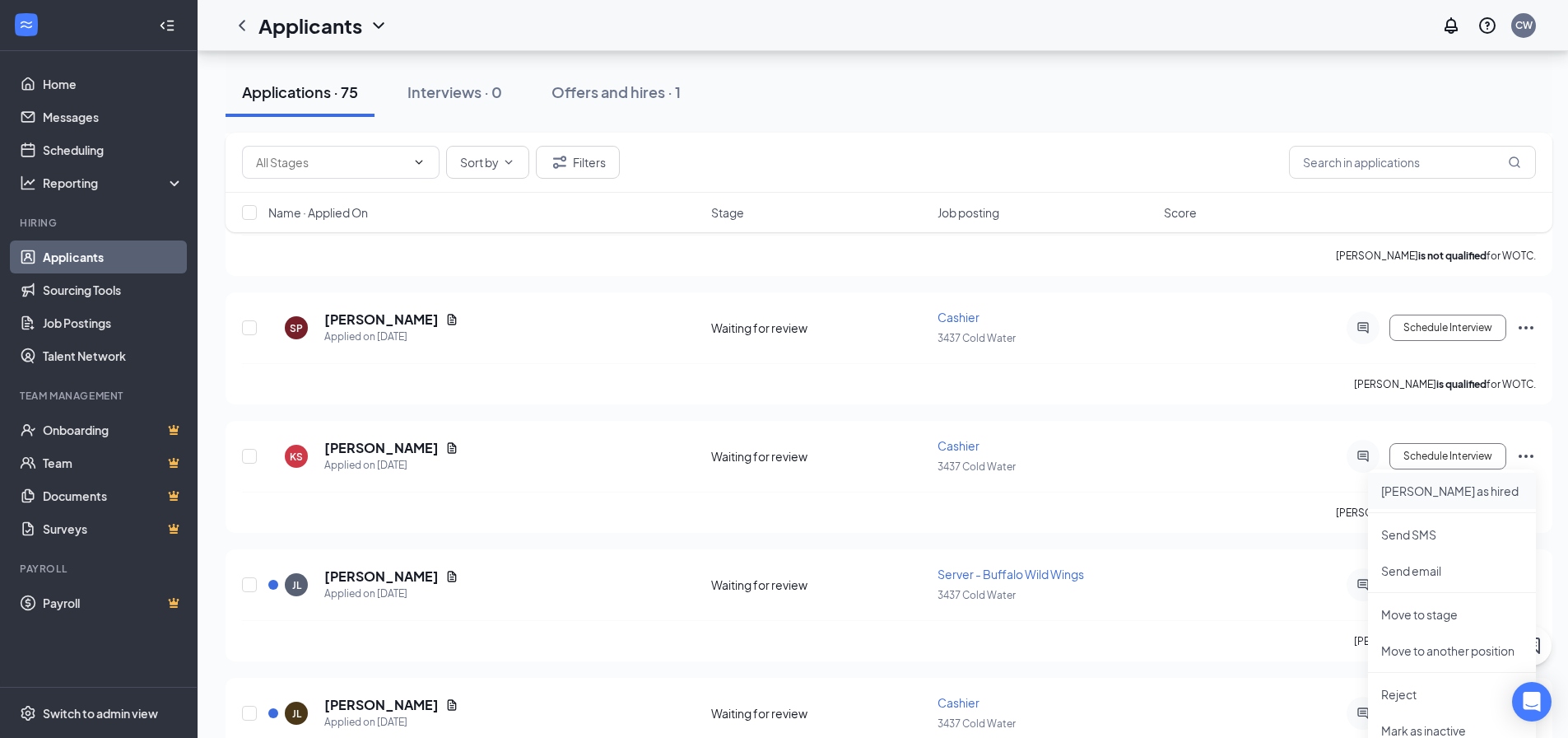
click at [1442, 492] on p "[PERSON_NAME] as hired" at bounding box center [1452, 490] width 142 height 16
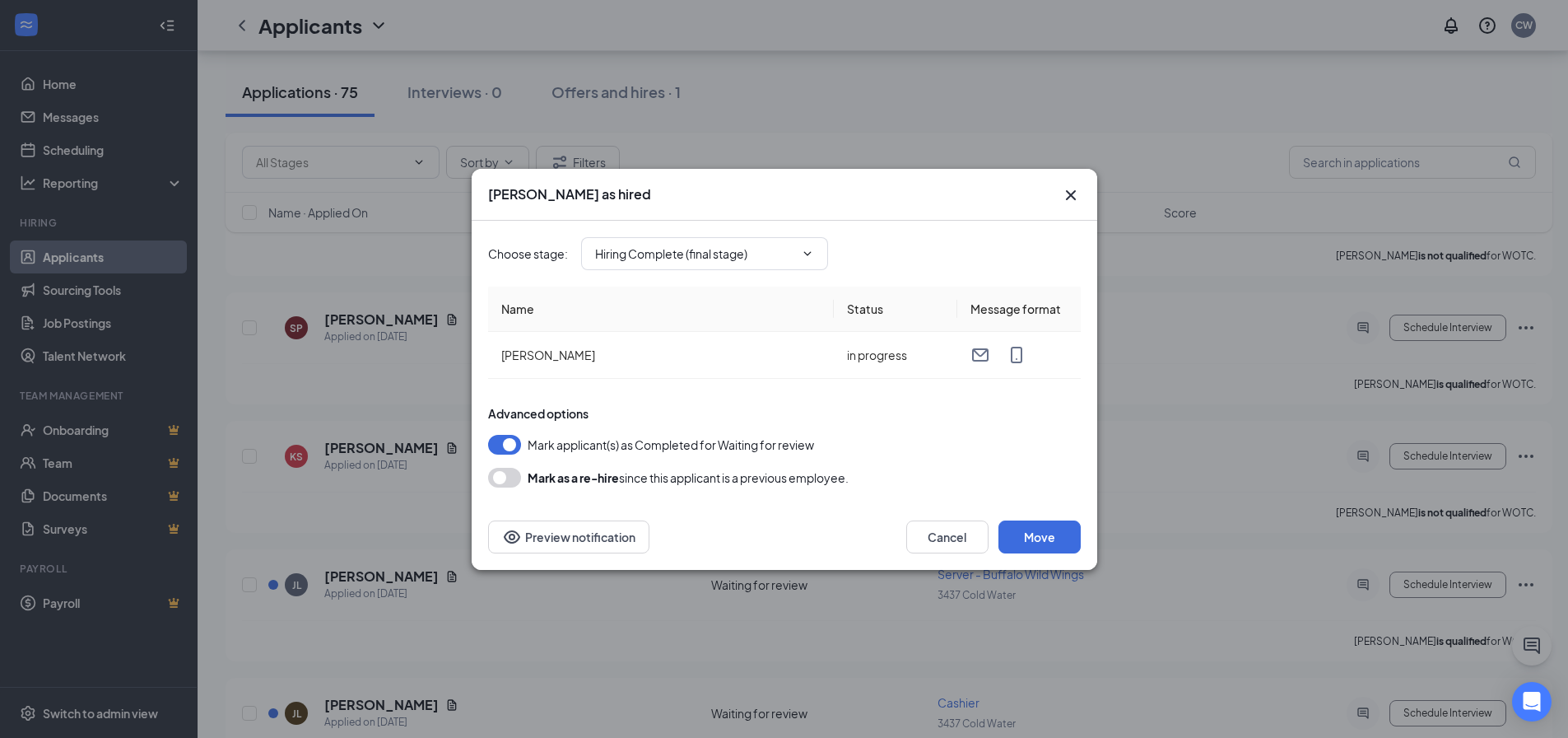
type input "Hiring Complete (final stage)"
click at [1052, 533] on button "Move" at bounding box center [1040, 537] width 83 height 33
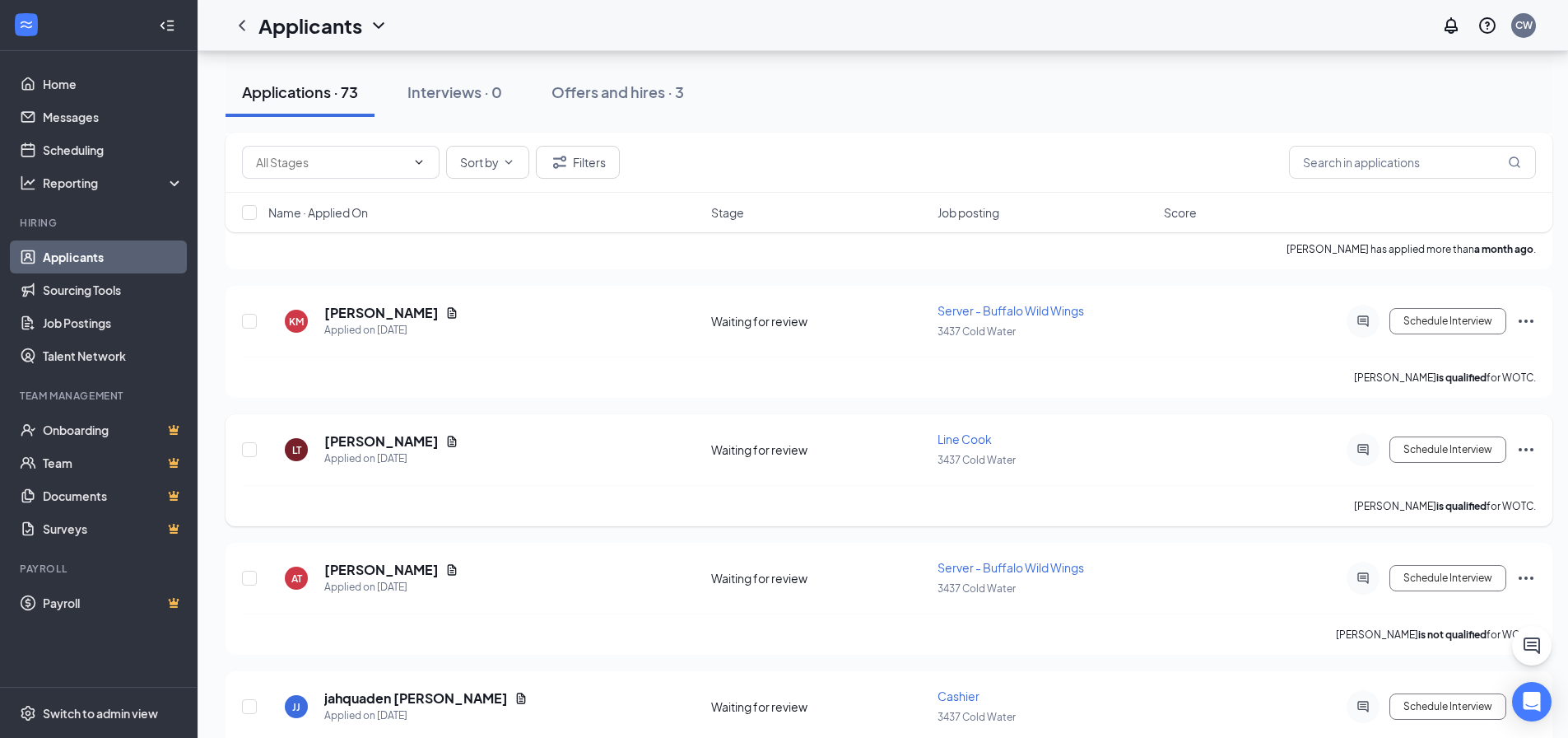
scroll to position [9041, 0]
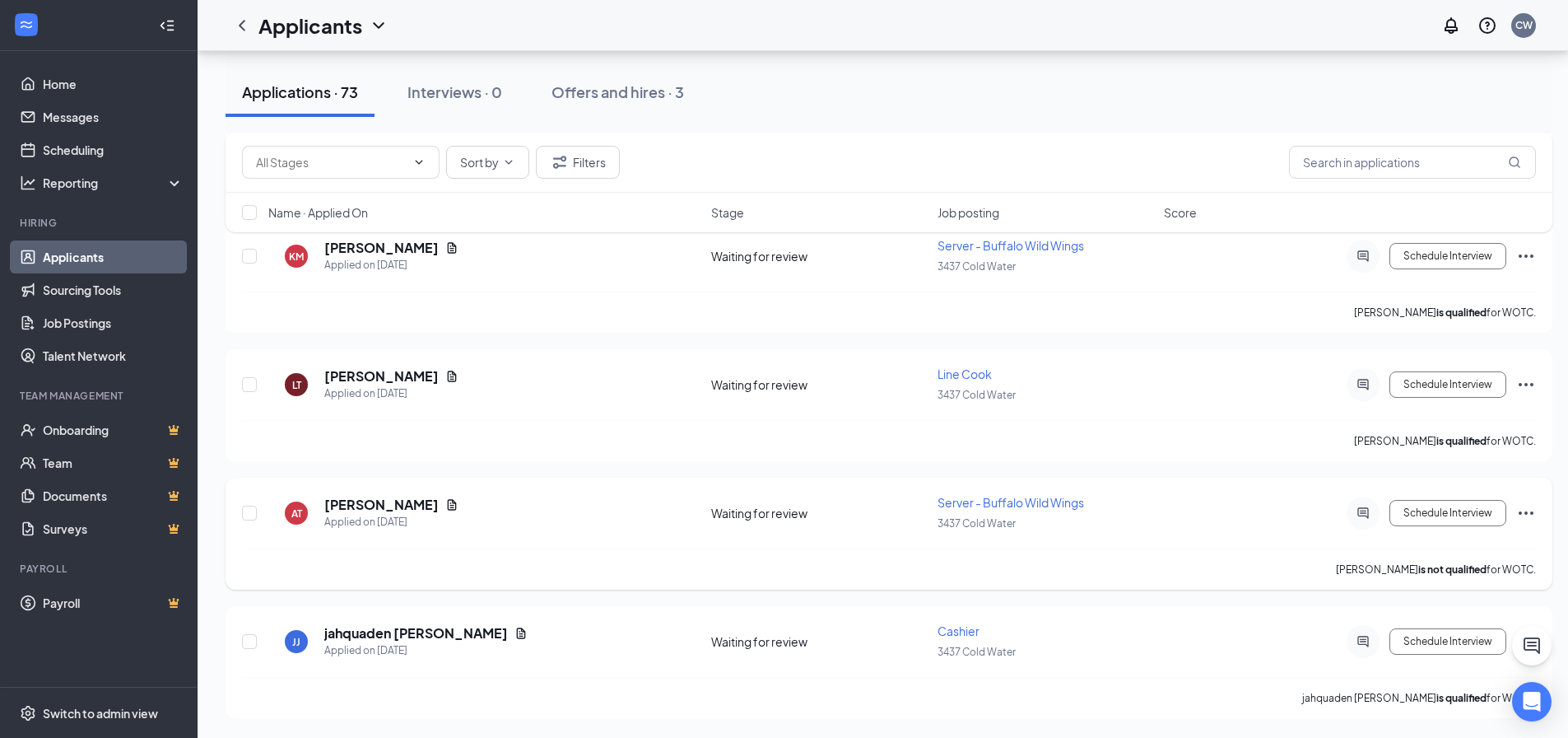
click at [1527, 514] on icon "Ellipses" at bounding box center [1527, 513] width 20 height 20
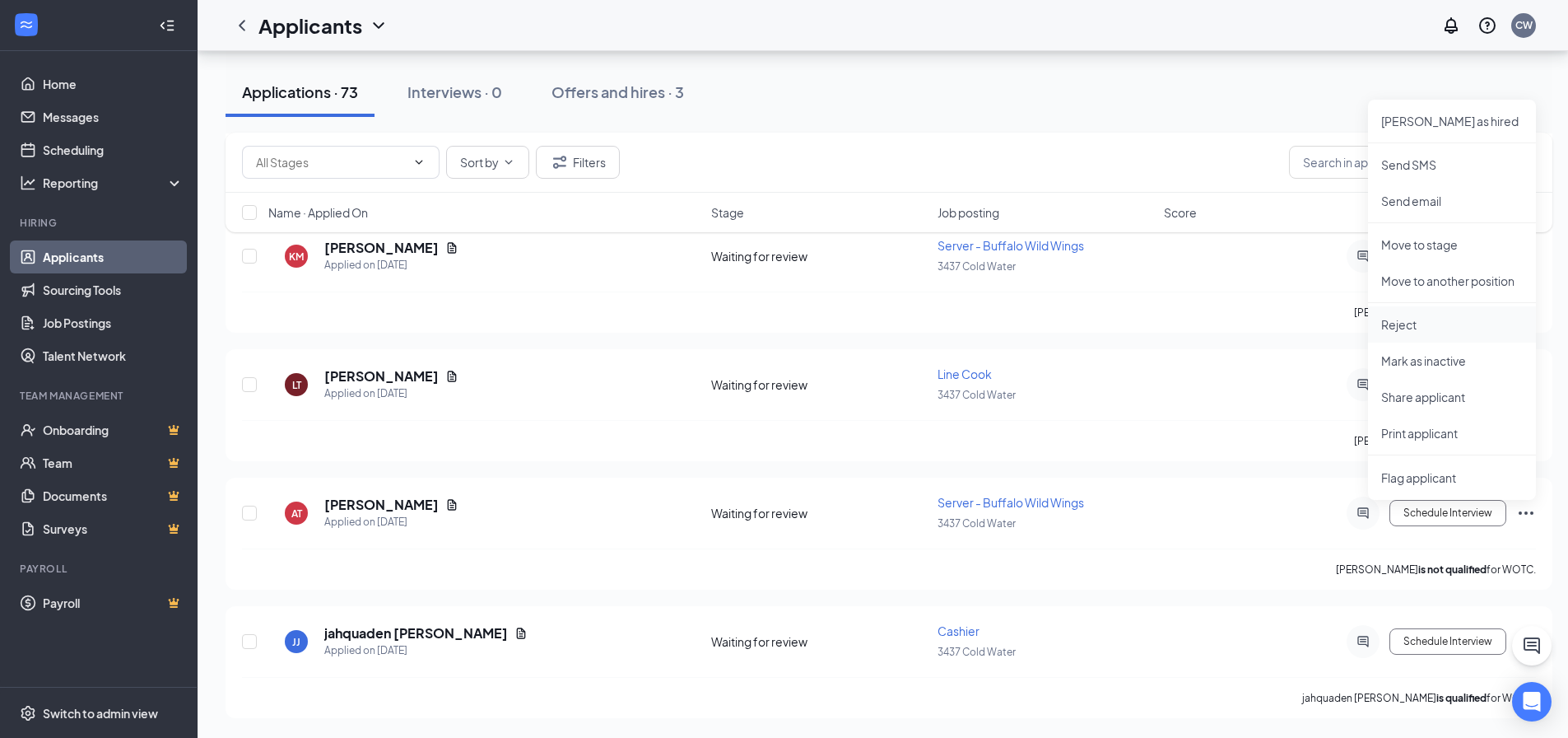
click at [1396, 323] on p "Reject" at bounding box center [1452, 324] width 142 height 16
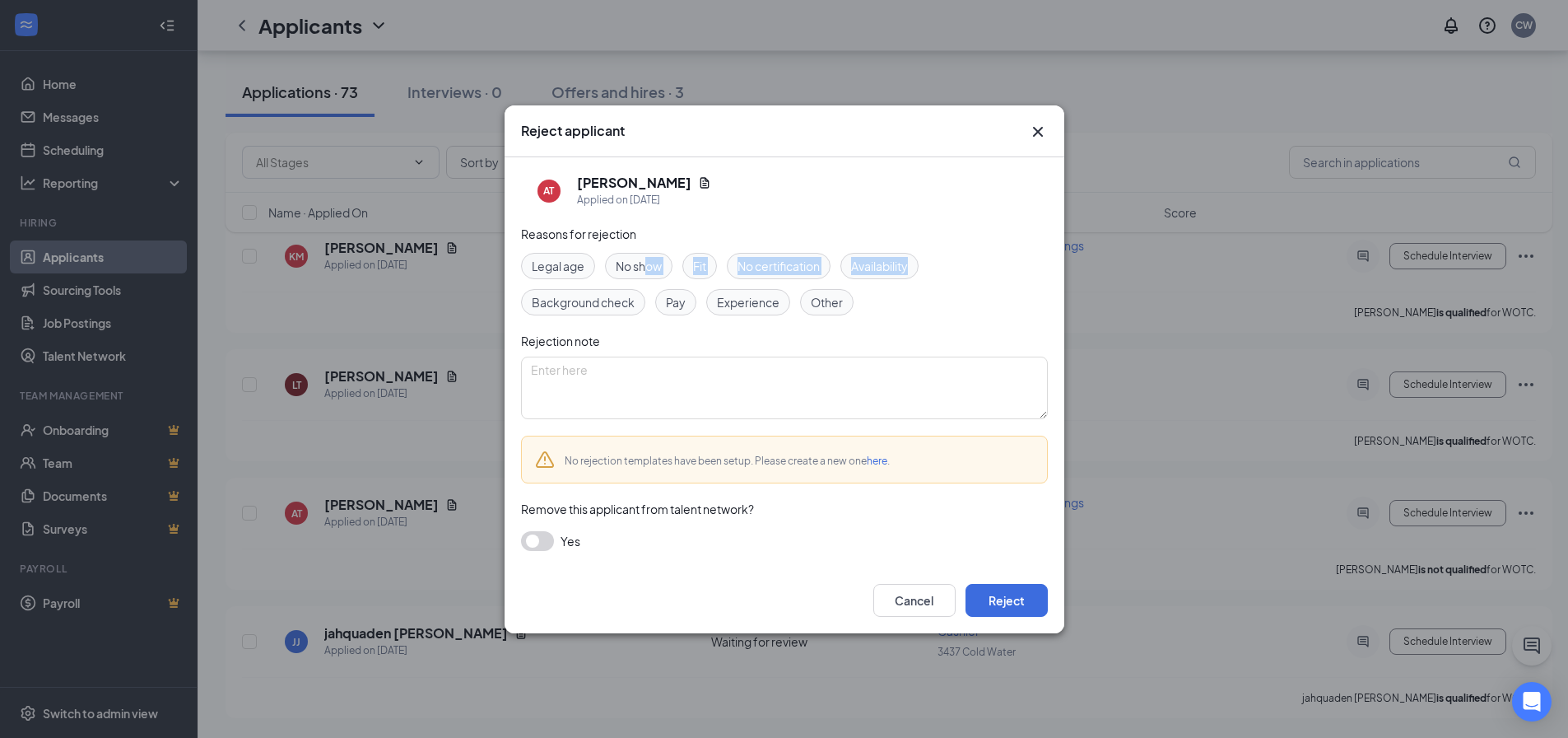
drag, startPoint x: 645, startPoint y: 261, endPoint x: 1006, endPoint y: 256, distance: 361.0
click at [1006, 256] on div "Legal age No show Fit No certification Availability Background check Pay Experi…" at bounding box center [784, 285] width 527 height 63
click at [1011, 284] on div "Legal age No show Fit No certification Availability Background check Pay Experi…" at bounding box center [784, 285] width 527 height 63
click at [898, 267] on span "Availability" at bounding box center [879, 266] width 57 height 18
click at [835, 302] on span "Other" at bounding box center [827, 303] width 32 height 18
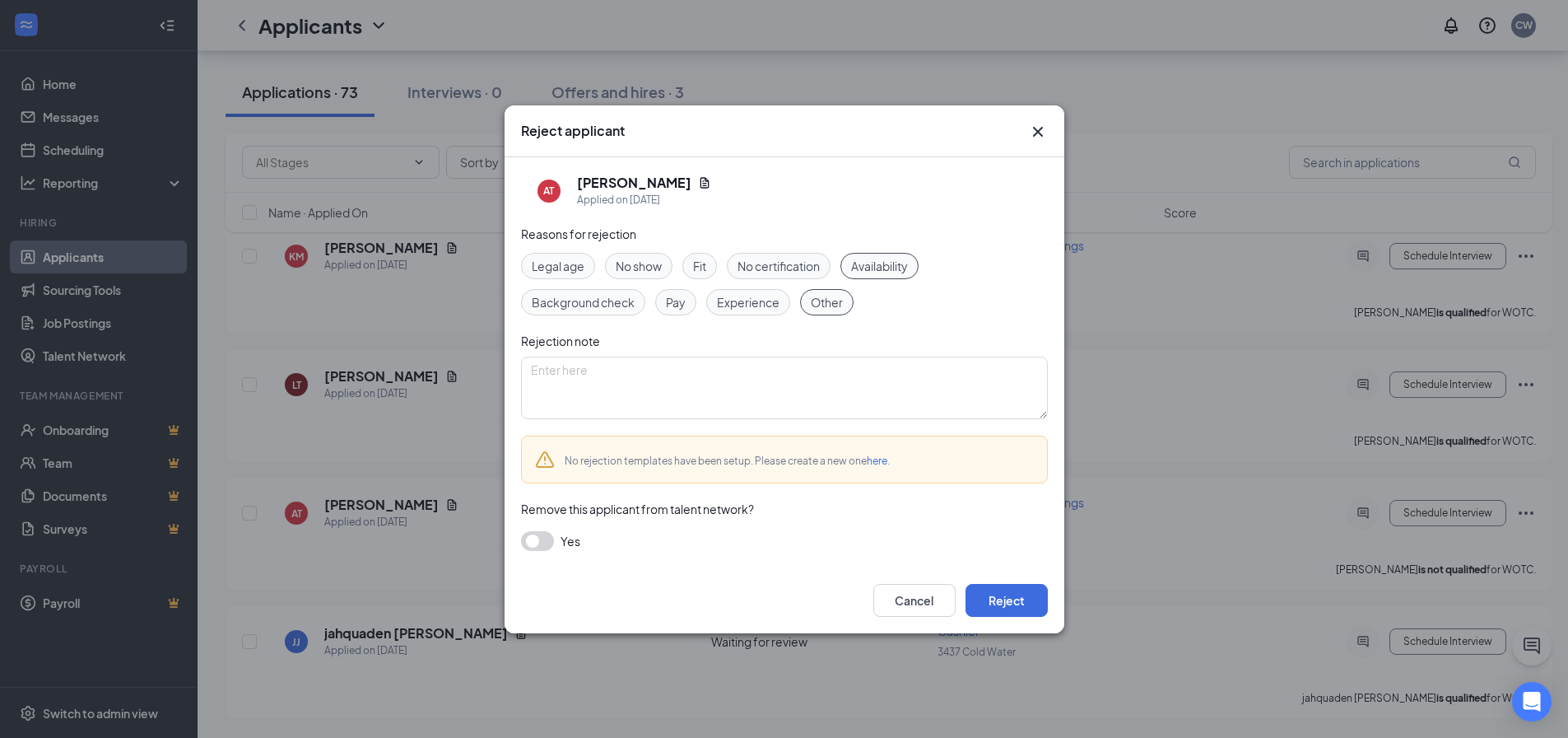
click at [528, 542] on button "button" at bounding box center [538, 541] width 33 height 20
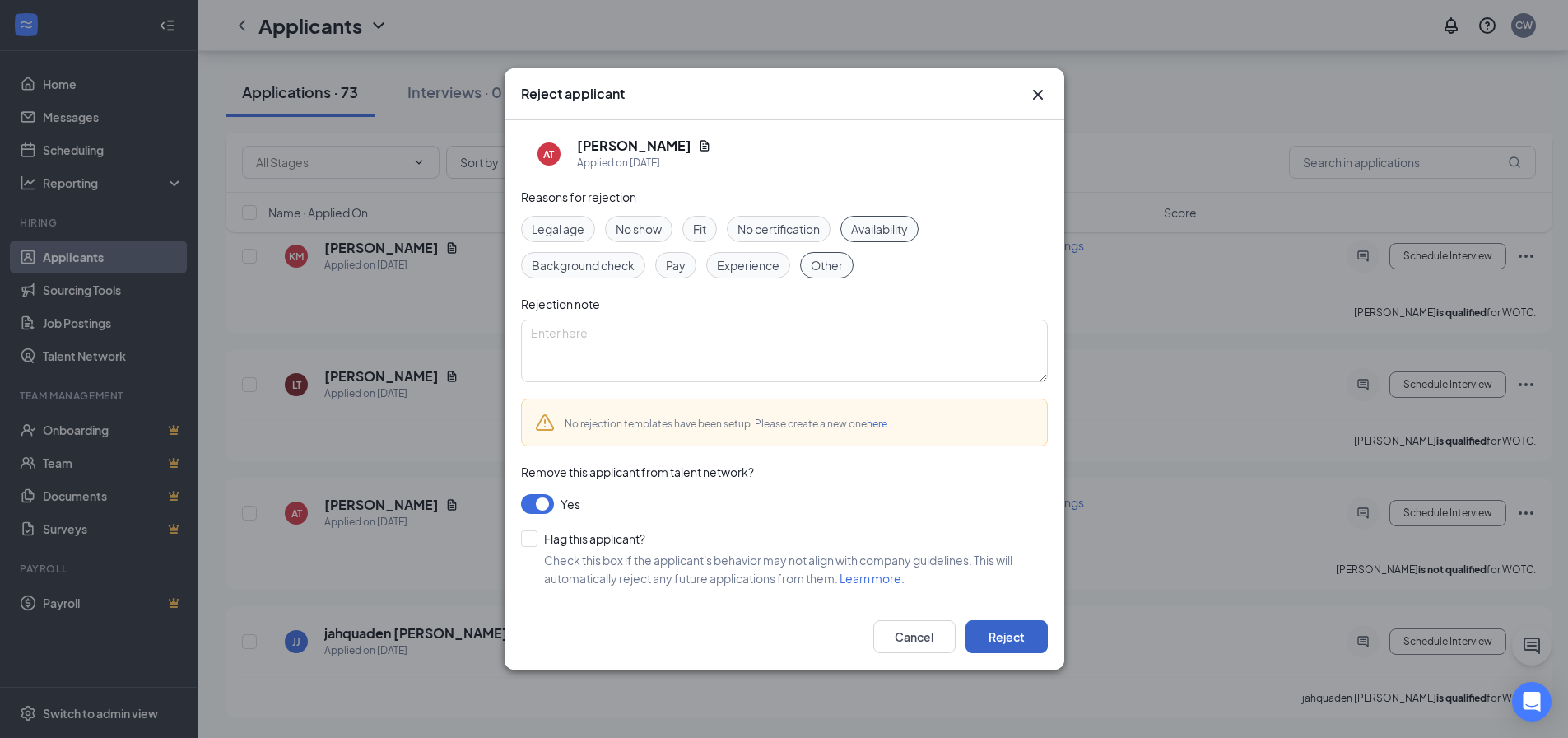
click at [1000, 637] on button "Reject" at bounding box center [1007, 637] width 83 height 33
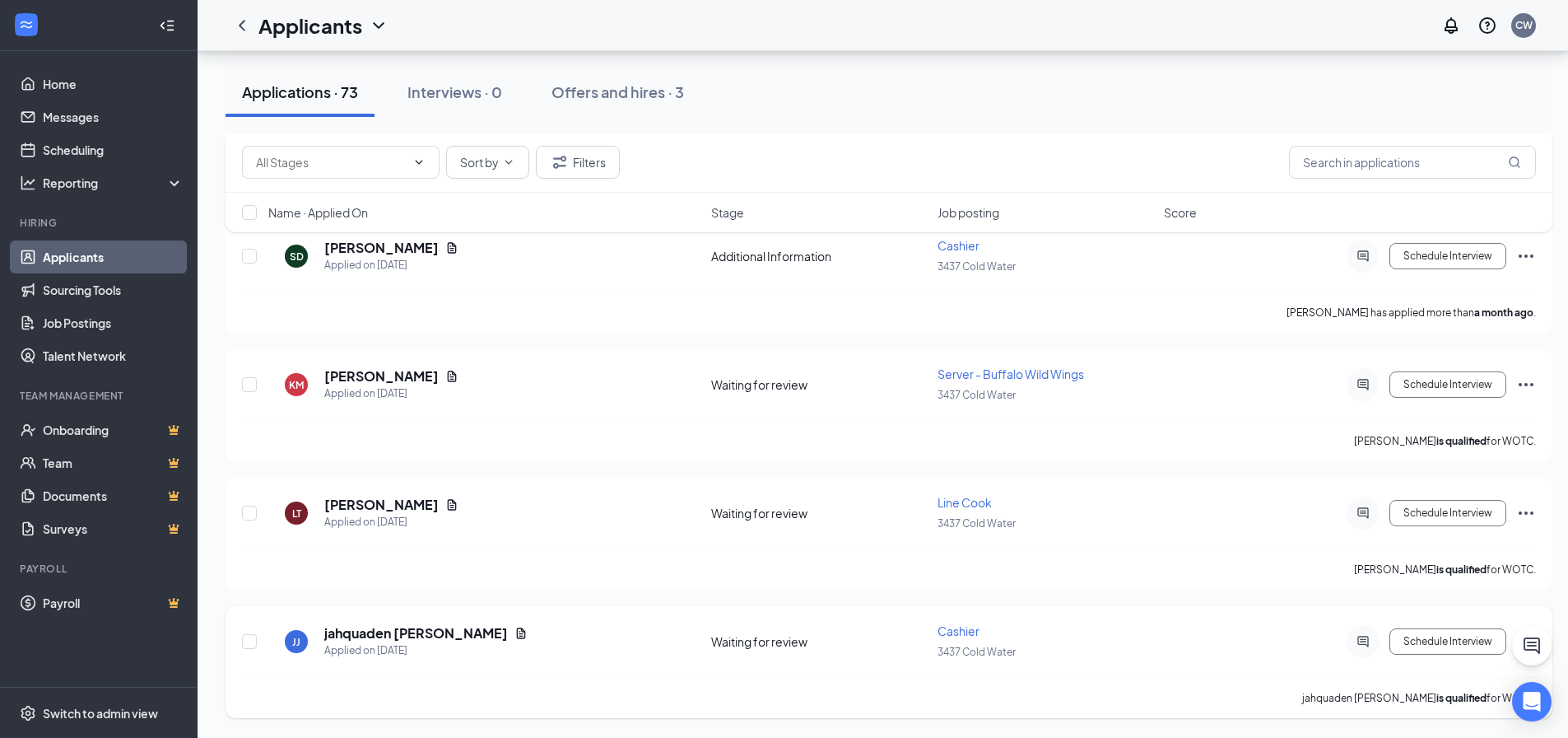
scroll to position [8913, 0]
drag, startPoint x: 1528, startPoint y: 643, endPoint x: 1161, endPoint y: 652, distance: 367.1
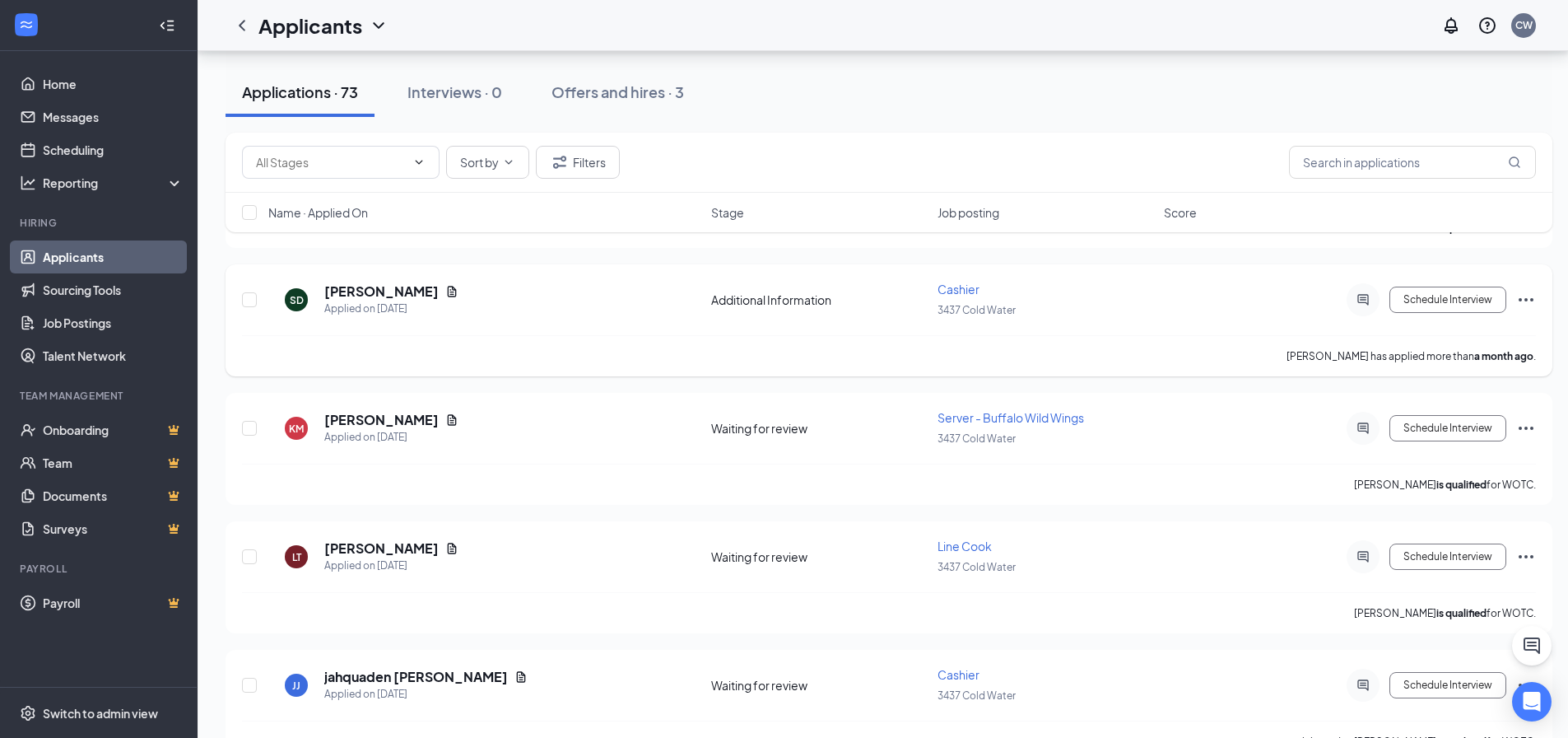
scroll to position [8830, 0]
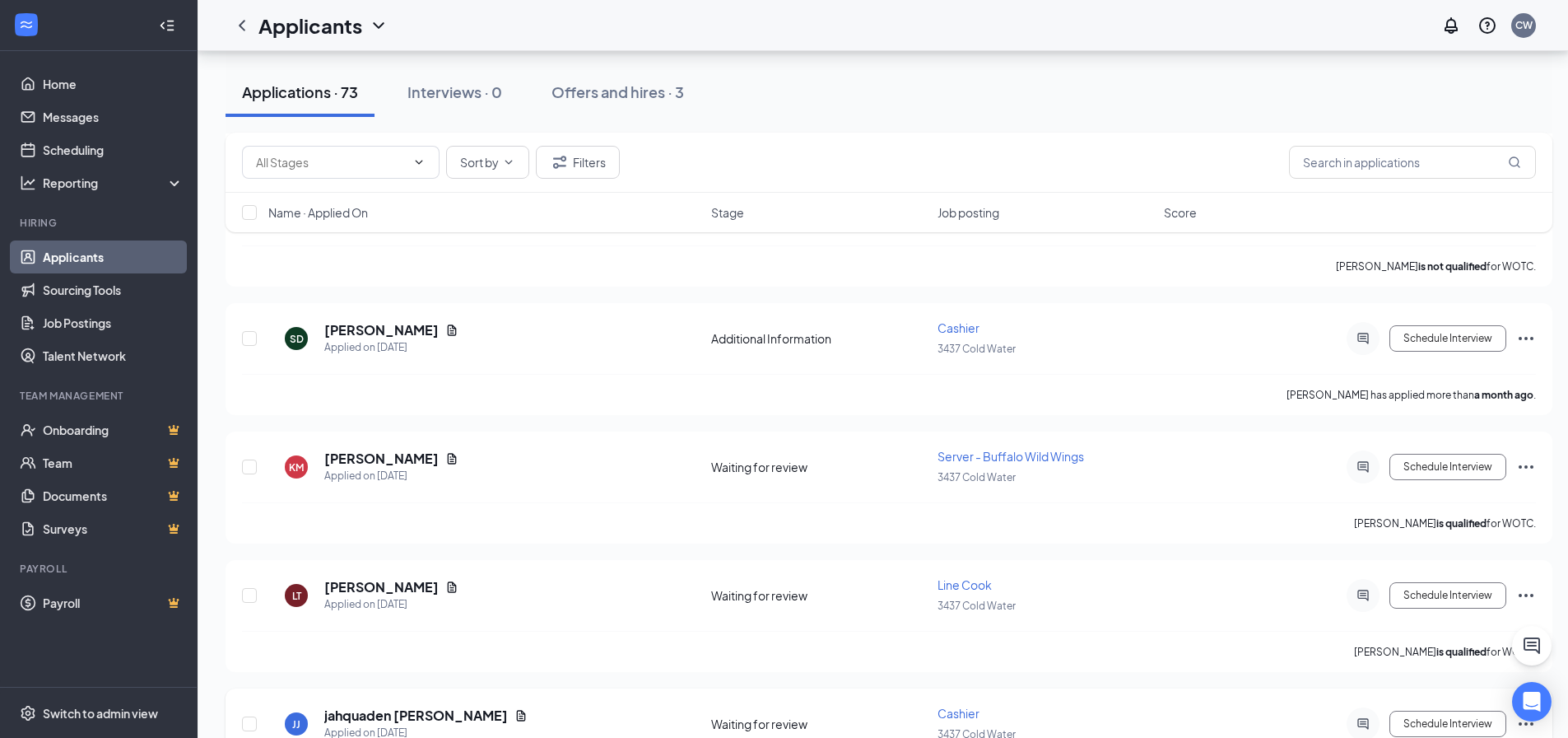
click at [1518, 725] on icon "Ellipses" at bounding box center [1527, 724] width 20 height 20
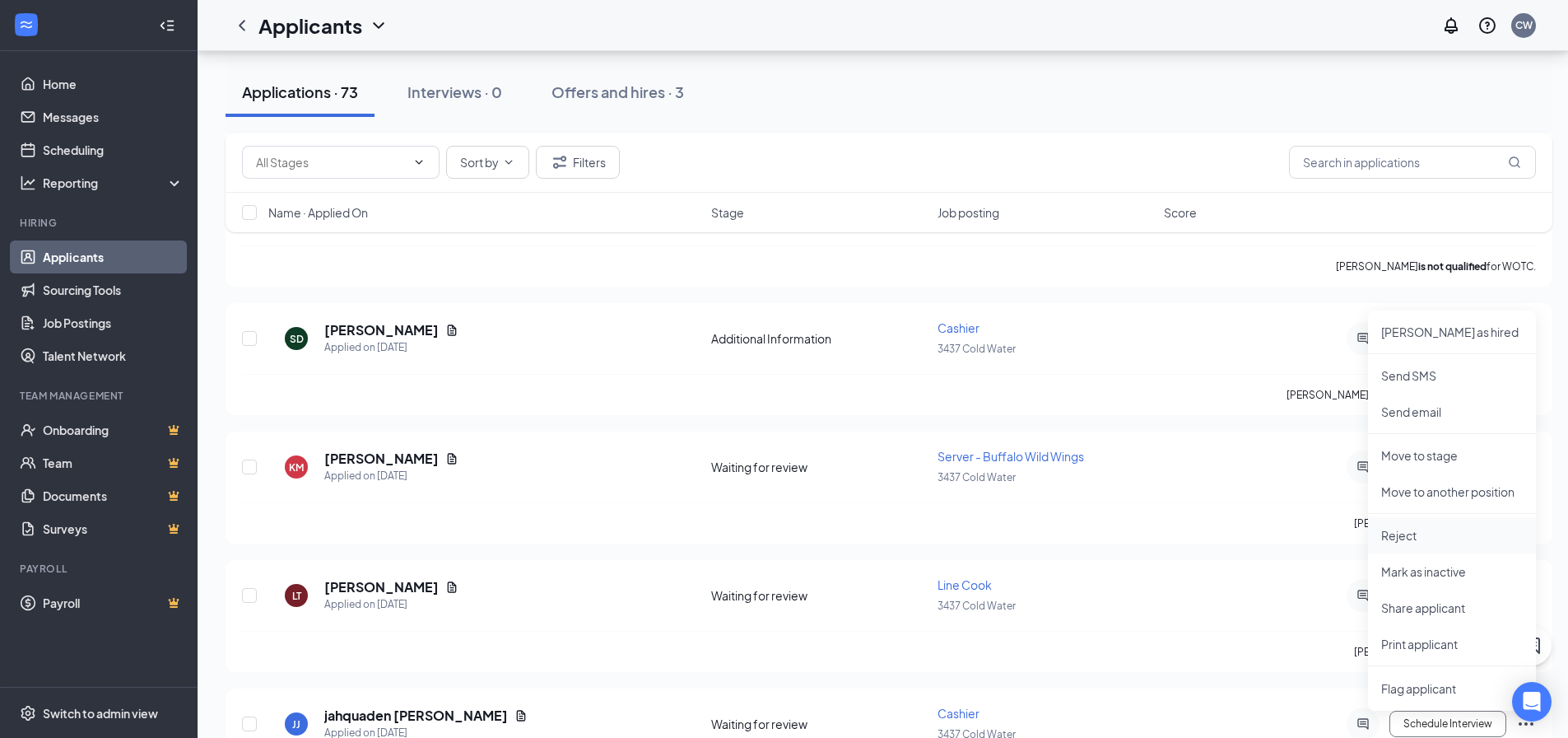
click at [1418, 538] on p "Reject" at bounding box center [1452, 535] width 142 height 16
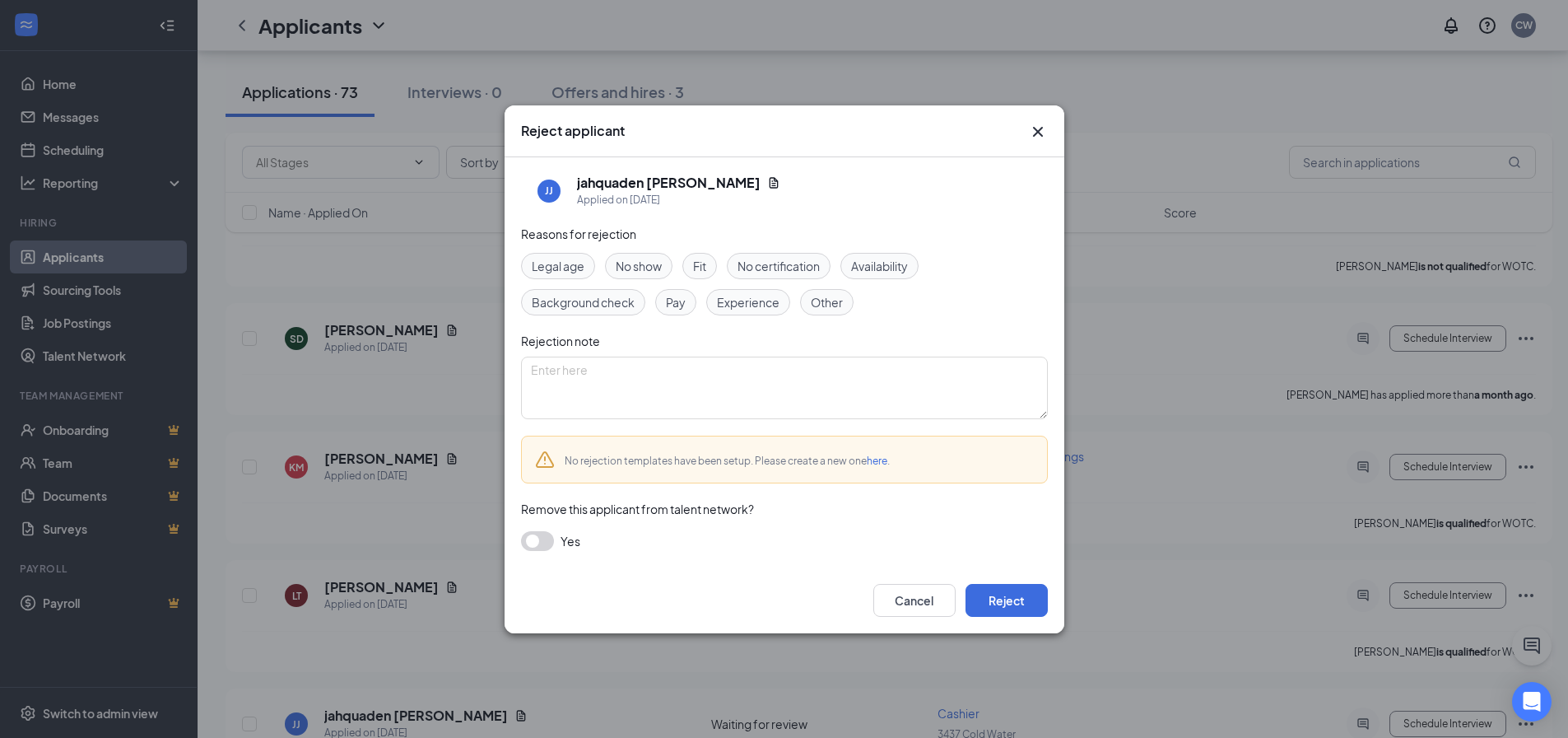
click at [838, 305] on span "Other" at bounding box center [827, 303] width 32 height 18
click at [1029, 603] on button "Reject" at bounding box center [1007, 600] width 83 height 33
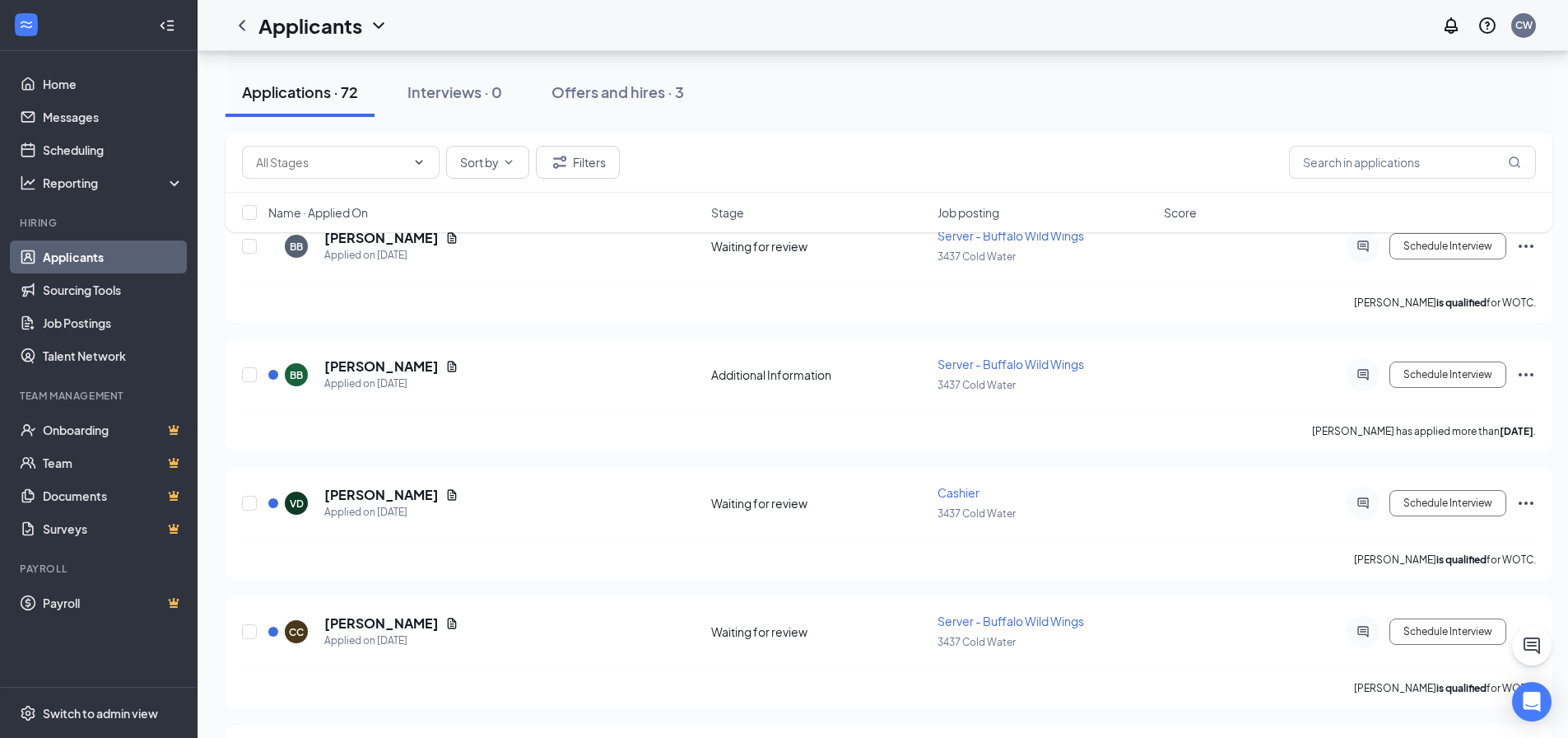
scroll to position [5243, 0]
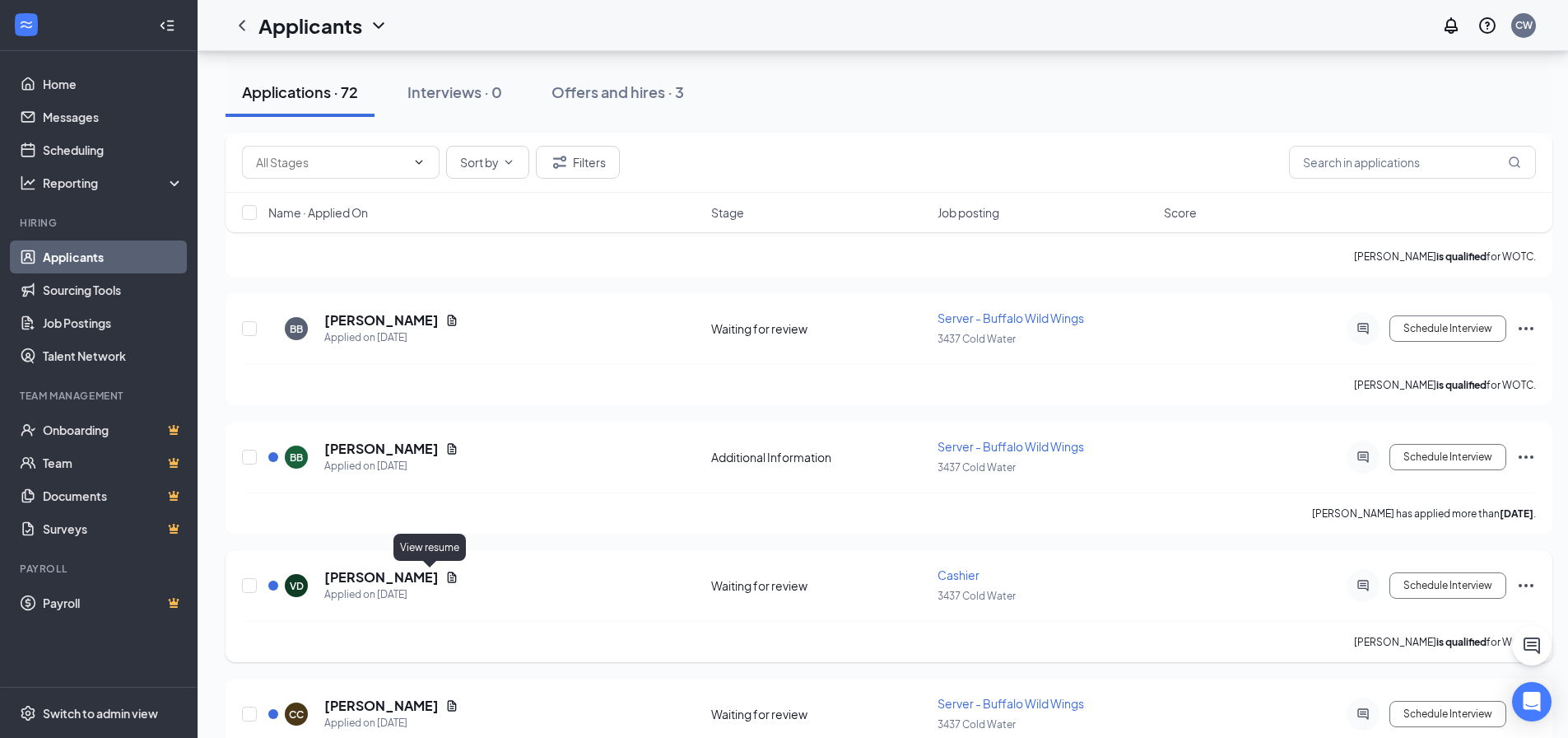
click at [448, 579] on icon "Document" at bounding box center [452, 577] width 9 height 11
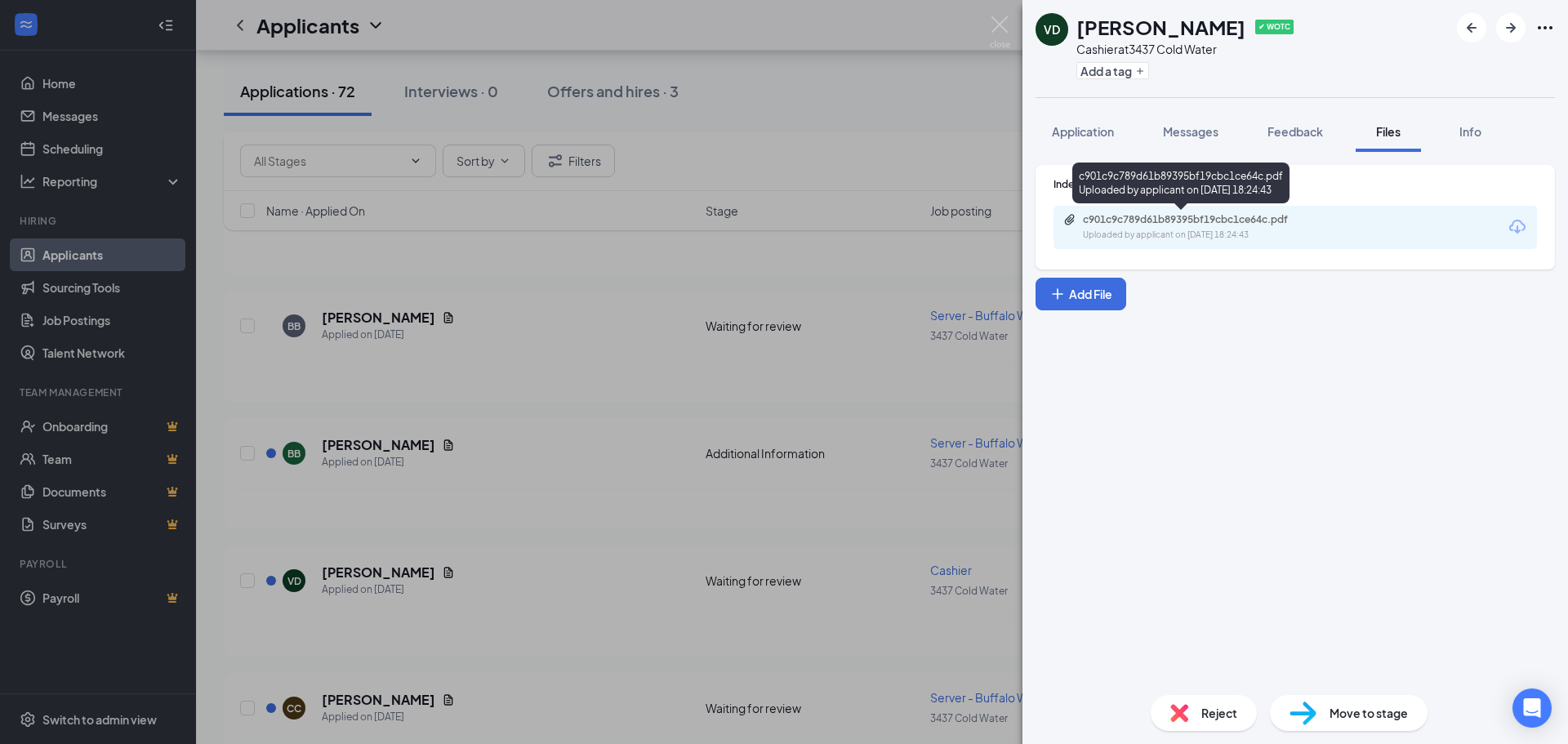
click at [1281, 217] on div "c901c9c789d61b89395bf19cbc1ce64c.pdf" at bounding box center [1197, 219] width 229 height 13
click at [557, 332] on div "VD [PERSON_NAME] ✔ WOTC Cashier at 3437 Cold Water Add a tag Application Messag…" at bounding box center [784, 372] width 1568 height 744
